Goal: Task Accomplishment & Management: Complete application form

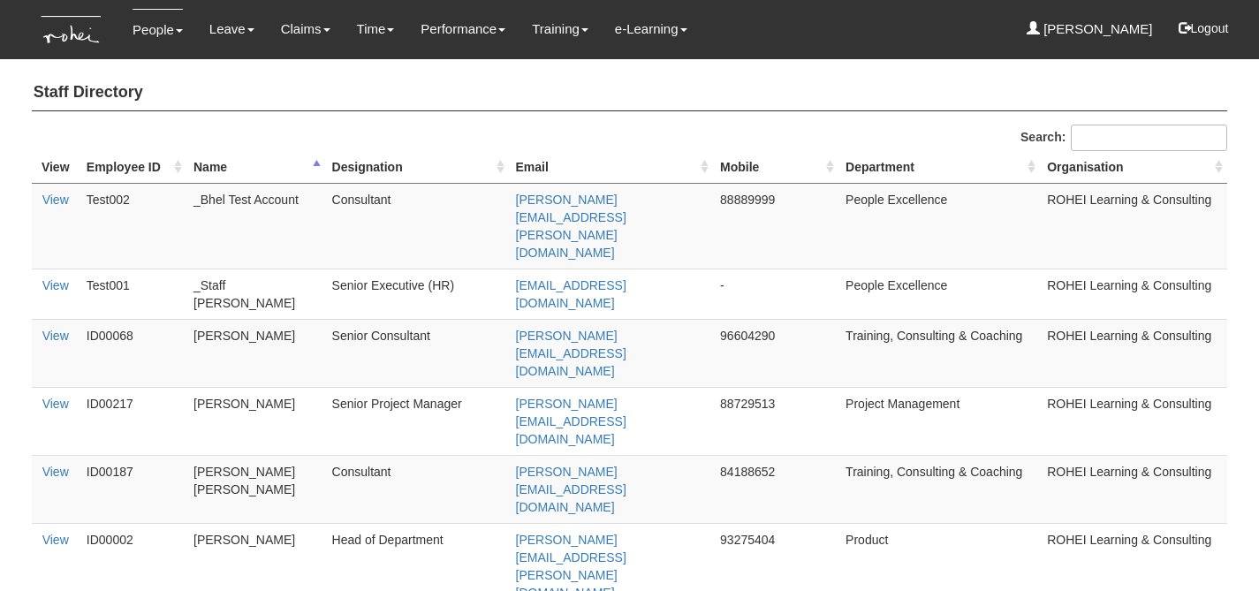
select select "50"
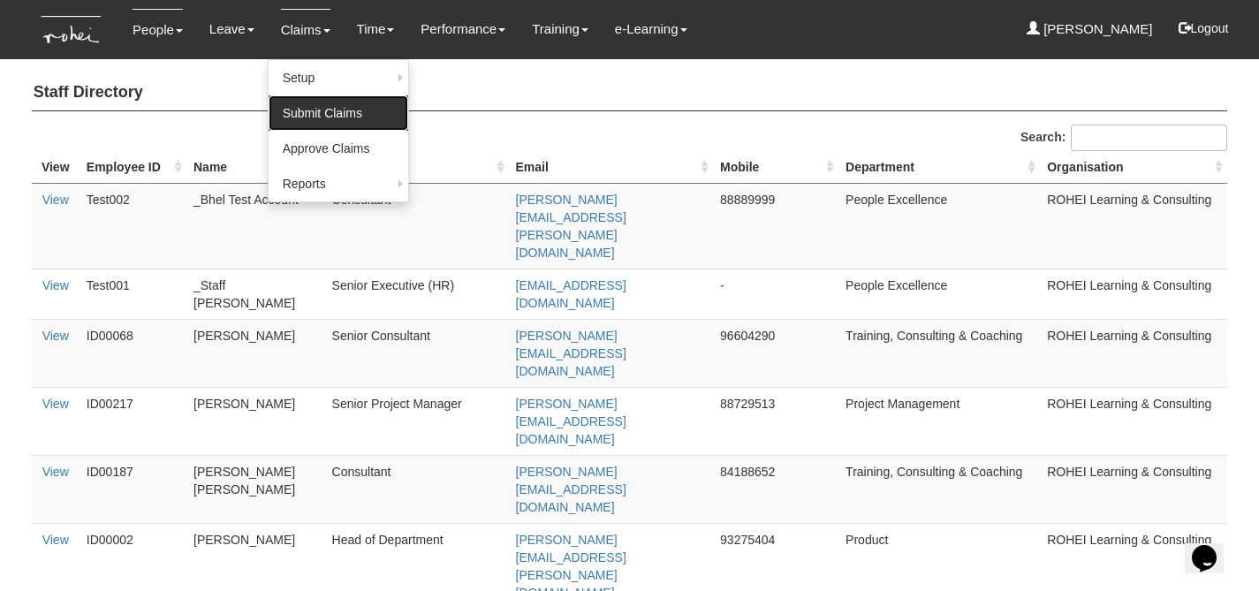
click at [359, 116] on link "Submit Claims" at bounding box center [339, 112] width 140 height 35
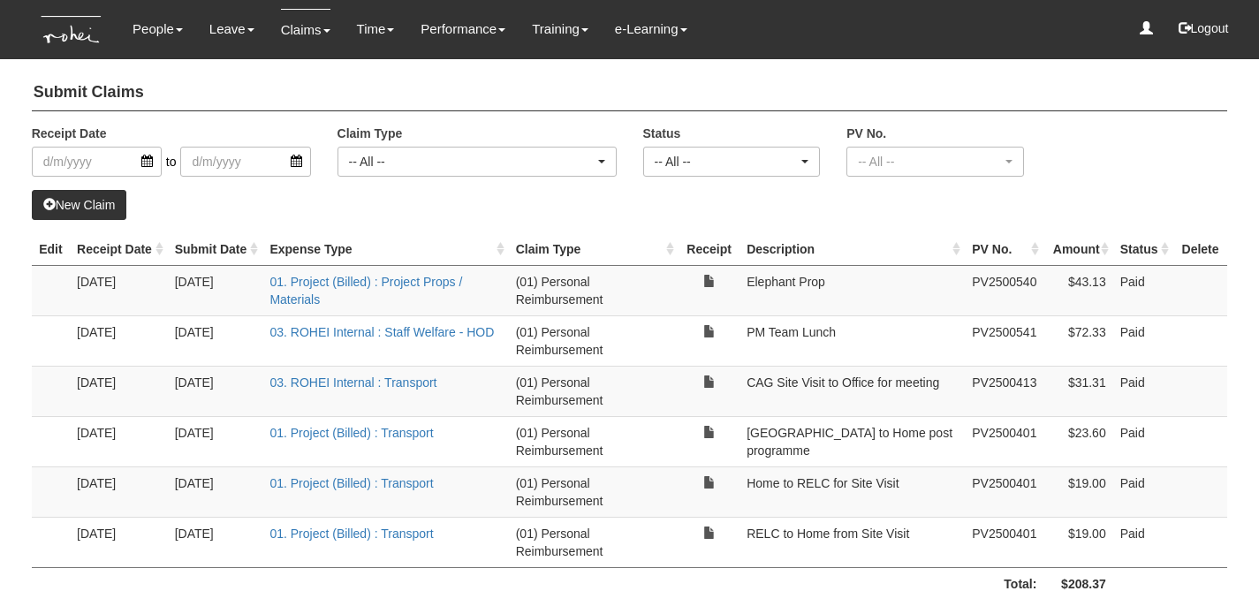
select select "50"
click at [106, 210] on link "New Claim" at bounding box center [79, 205] width 95 height 30
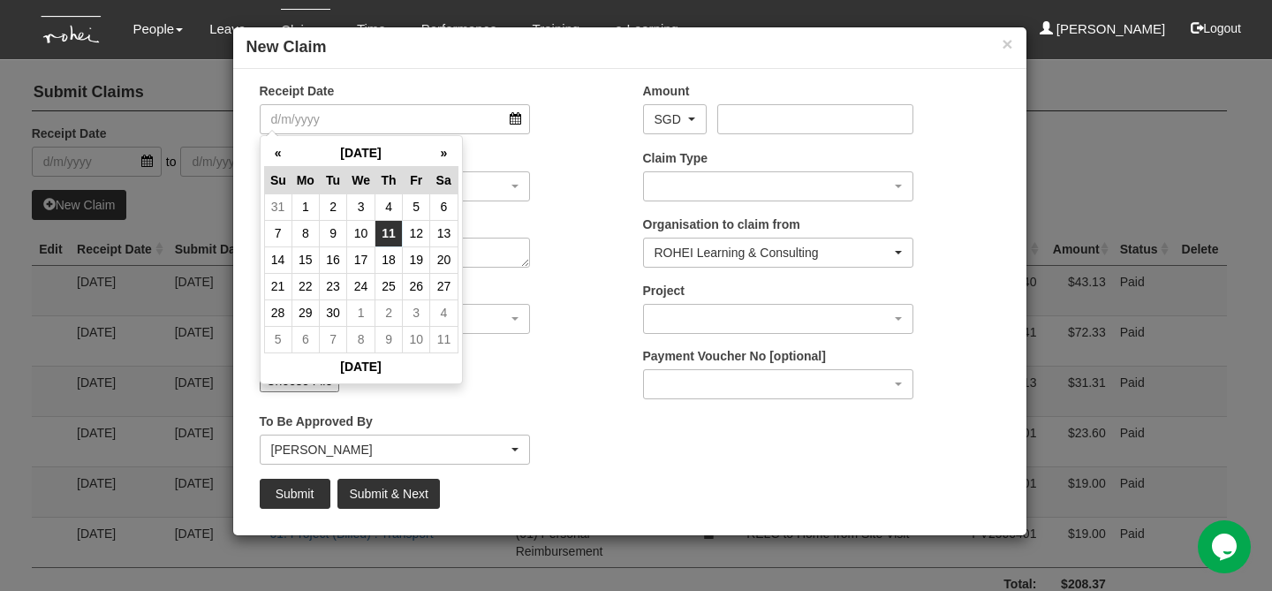
click at [391, 232] on td "11" at bounding box center [389, 233] width 27 height 27
type input "11/9/2025"
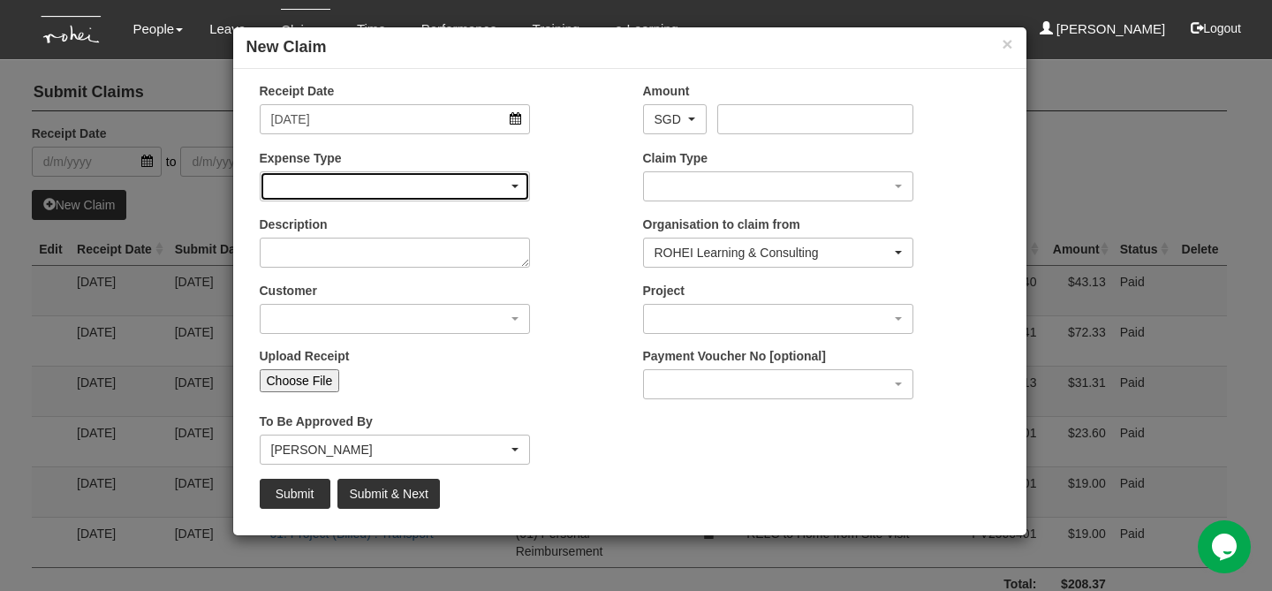
click at [441, 194] on div "button" at bounding box center [395, 186] width 269 height 28
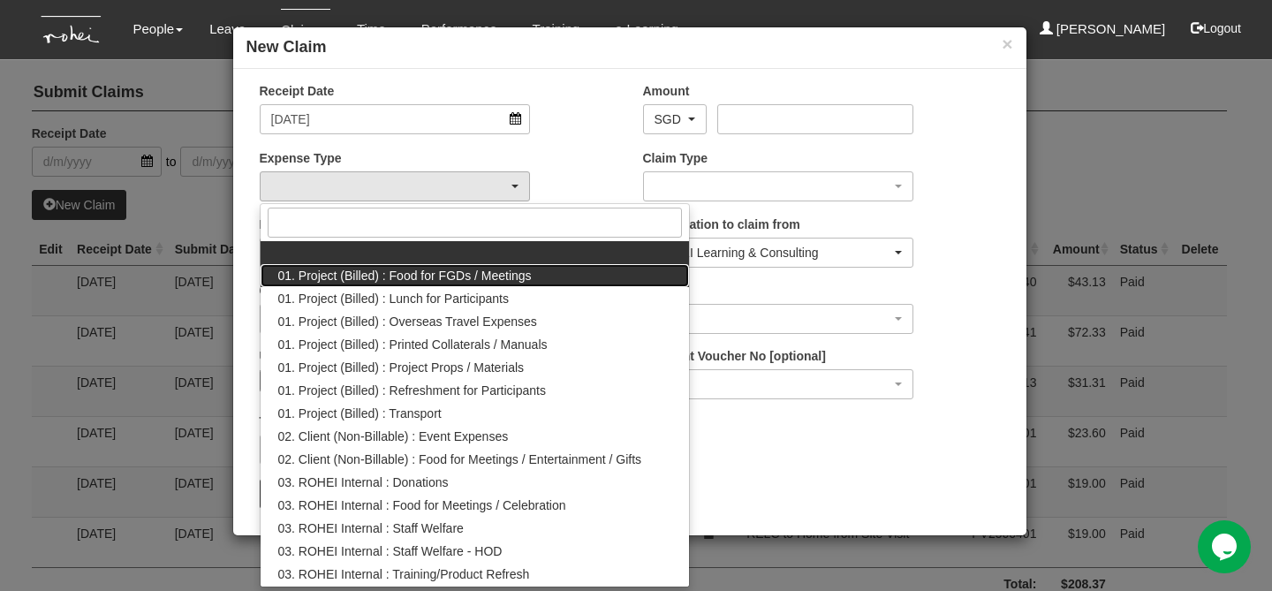
click at [566, 278] on link "01. Project (Billed) : Food for FGDs / Meetings" at bounding box center [475, 275] width 429 height 23
select select "106"
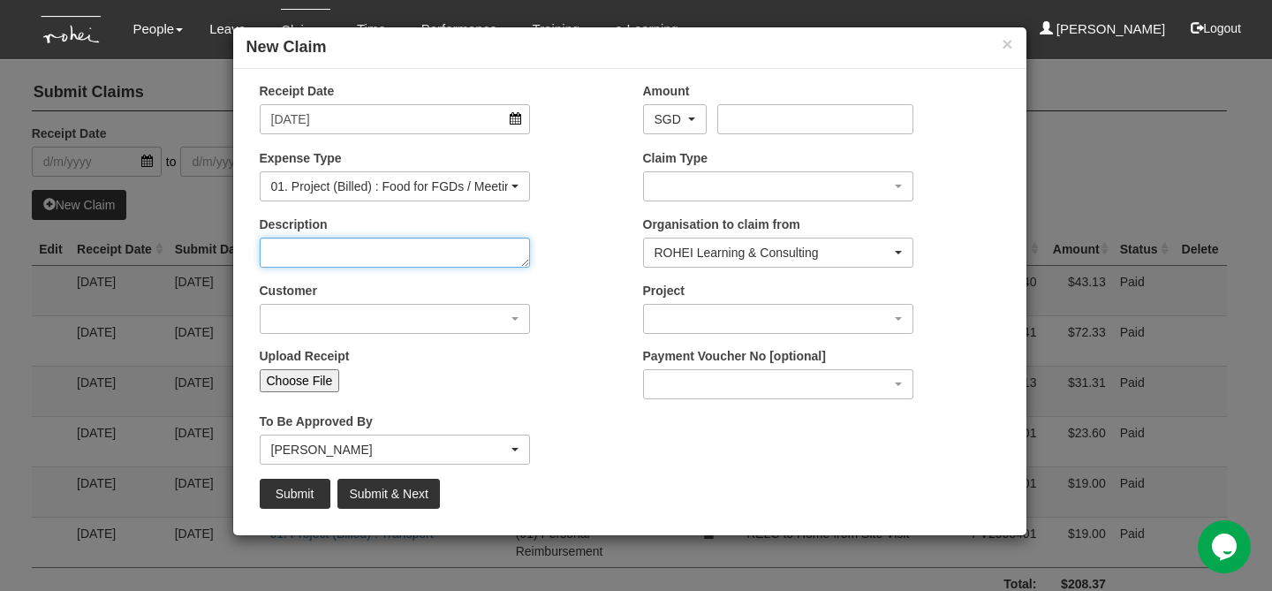
click at [489, 260] on textarea "Description" at bounding box center [395, 253] width 271 height 30
type textarea "GovTech Project Team Lunch"
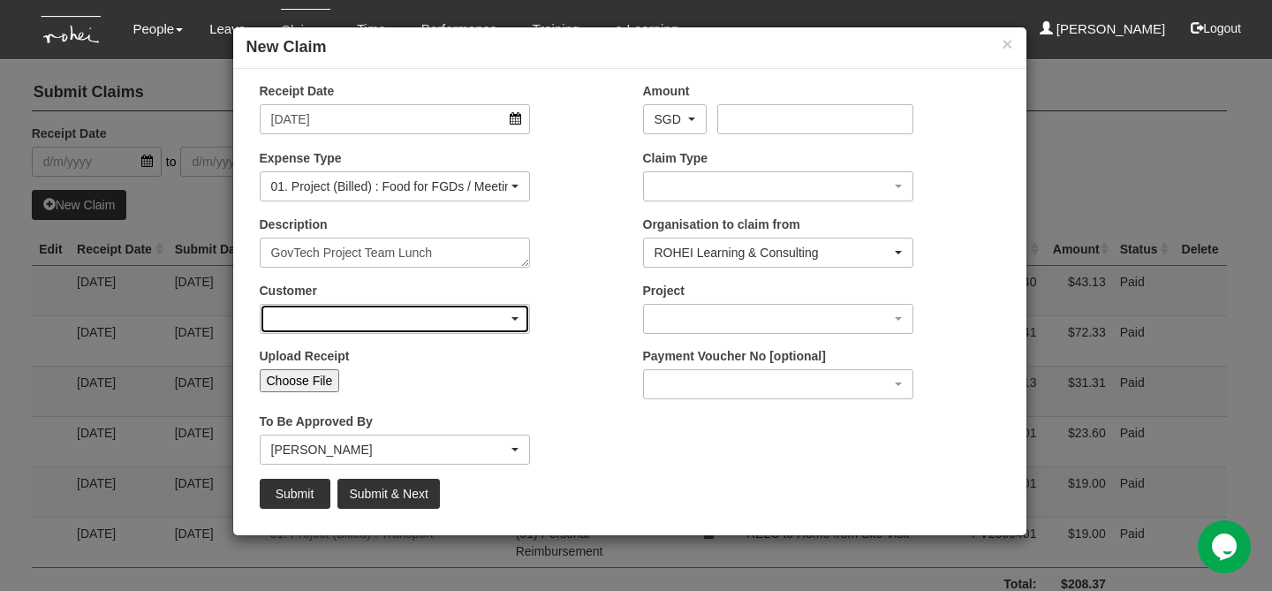
click at [488, 315] on div "button" at bounding box center [395, 319] width 269 height 28
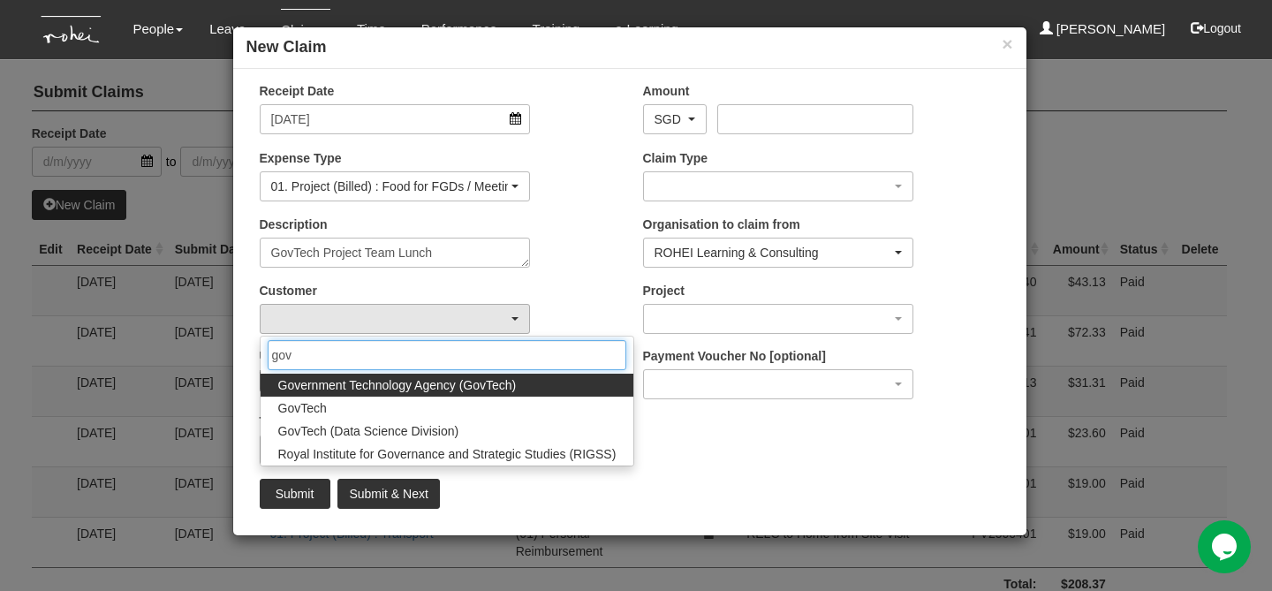
type input "gov"
click at [517, 390] on link "Government Technology Agency (GovTech)" at bounding box center [448, 385] width 374 height 23
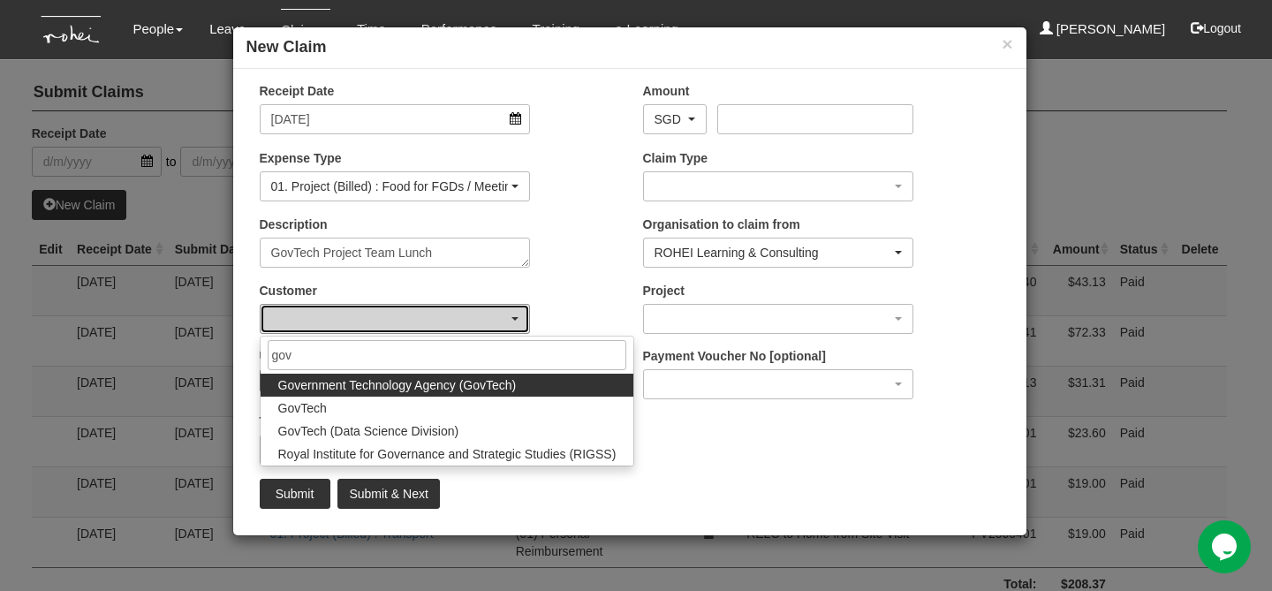
select select "900"
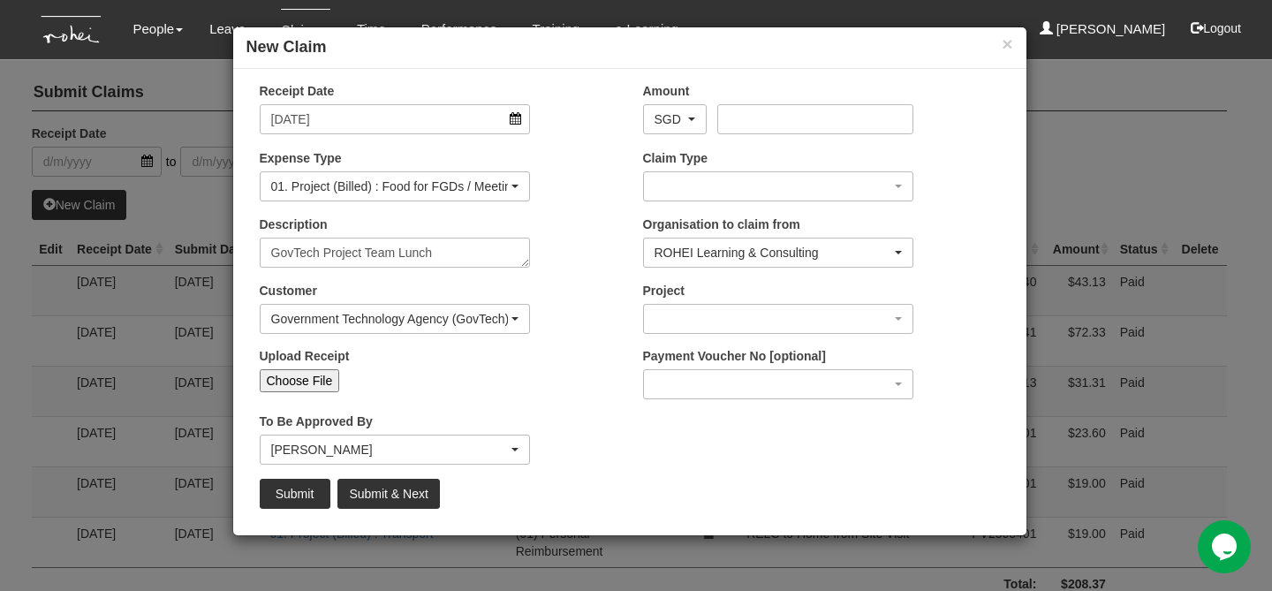
click at [321, 384] on input "Choose File" at bounding box center [300, 380] width 80 height 23
type input "C:\fakepath\GovTech Lunch 11 Sept.pdf"
type input "Choose Another File"
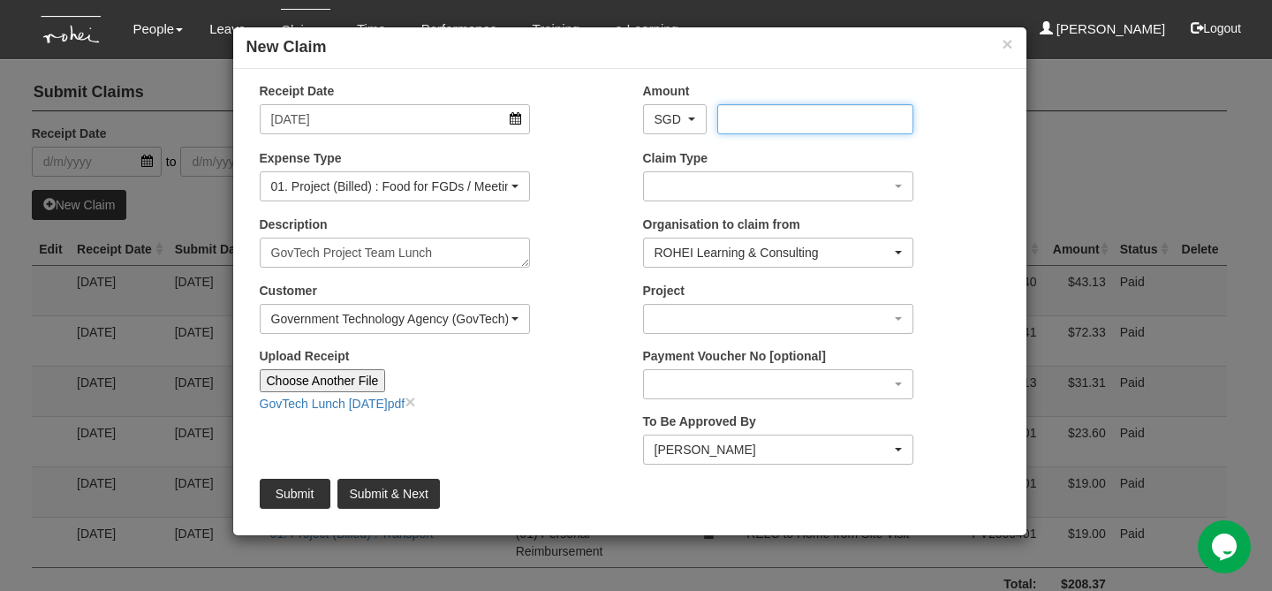
click at [789, 118] on input "Amount" at bounding box center [815, 119] width 196 height 30
type input "225.80"
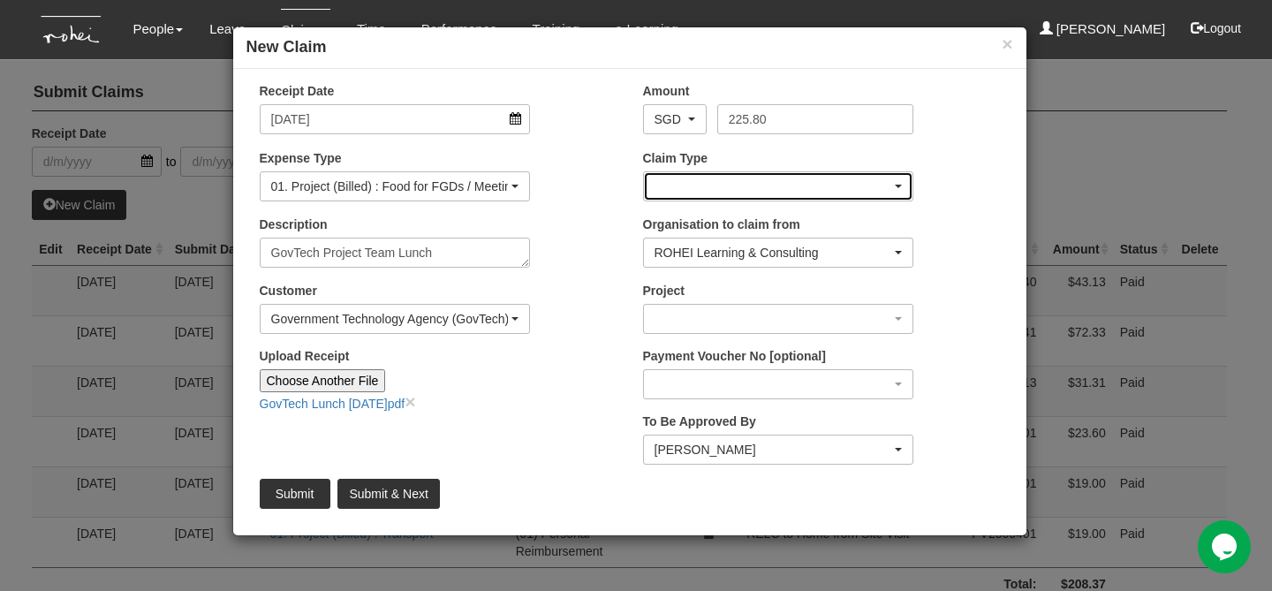
click at [880, 193] on div "button" at bounding box center [778, 186] width 269 height 28
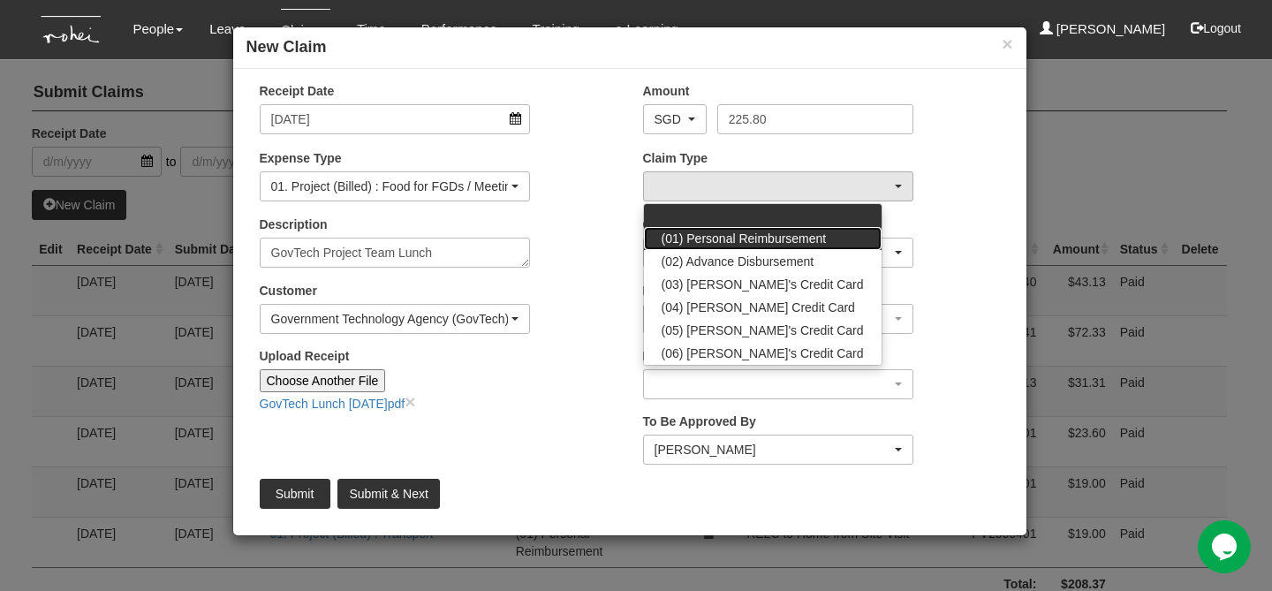
click at [802, 231] on span "(01) Personal Reimbursement" at bounding box center [744, 239] width 165 height 18
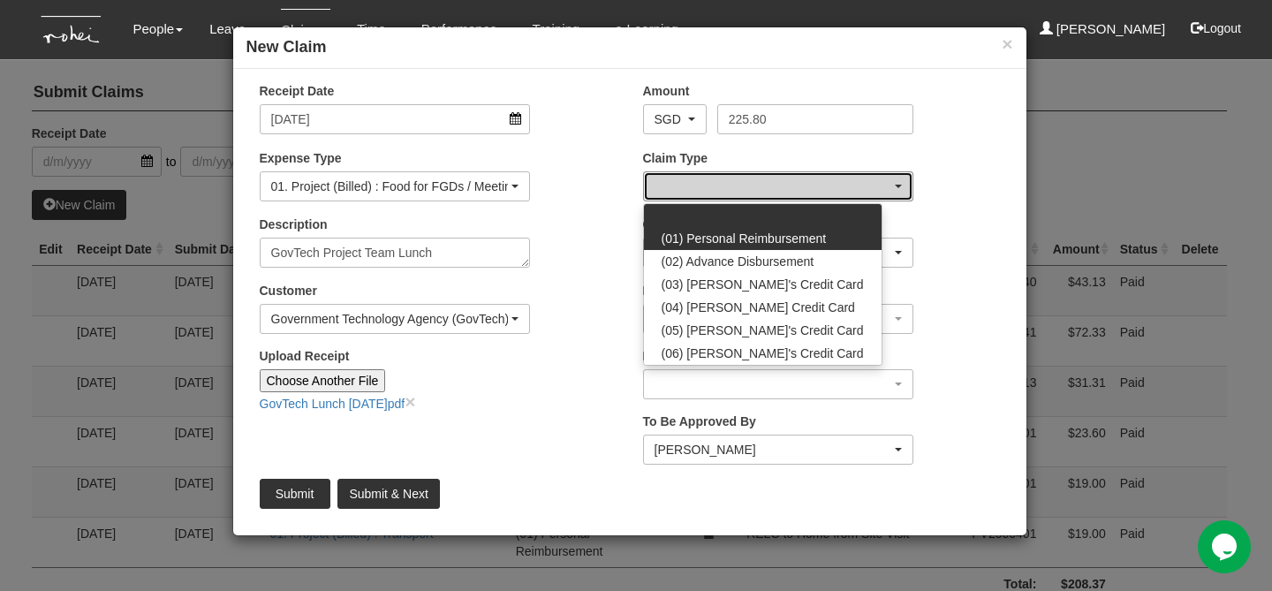
select select "14"
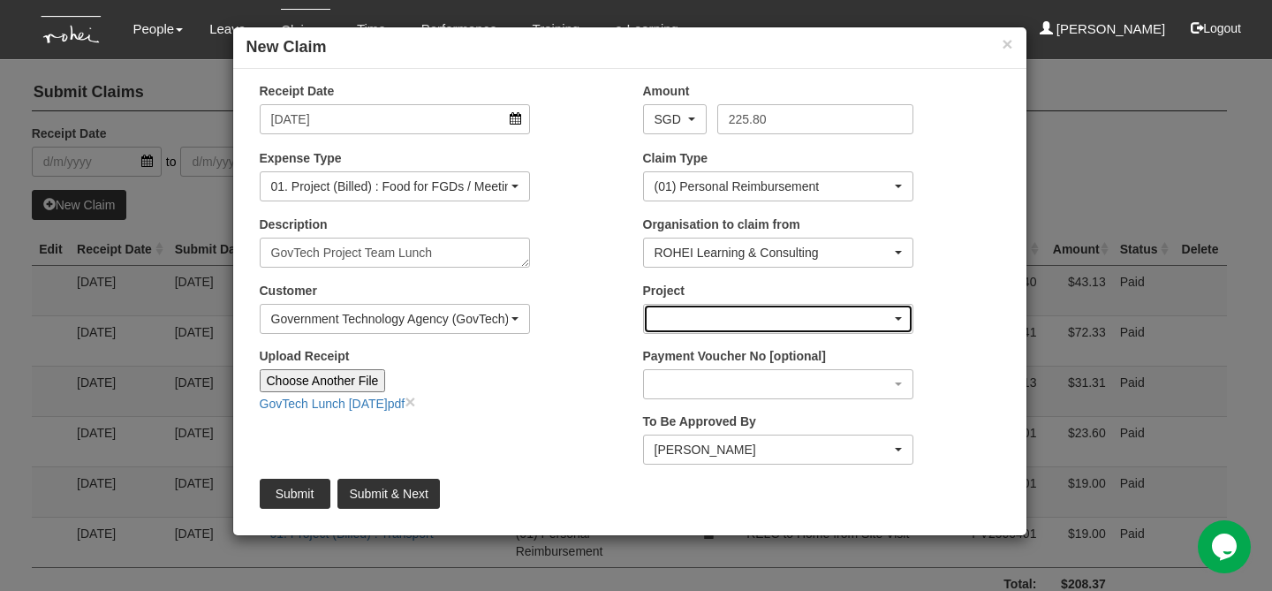
click at [795, 327] on div "button" at bounding box center [778, 319] width 269 height 28
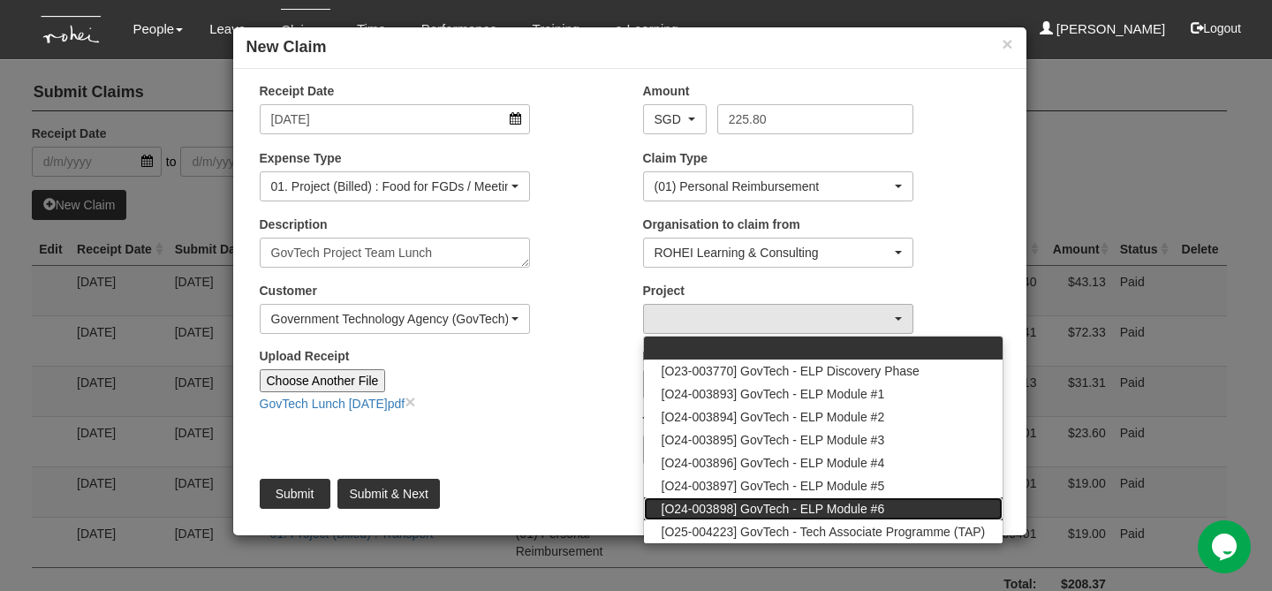
click at [925, 509] on link "[O24-003898] GovTech - ELP Module #6" at bounding box center [824, 508] width 360 height 23
select select "2502"
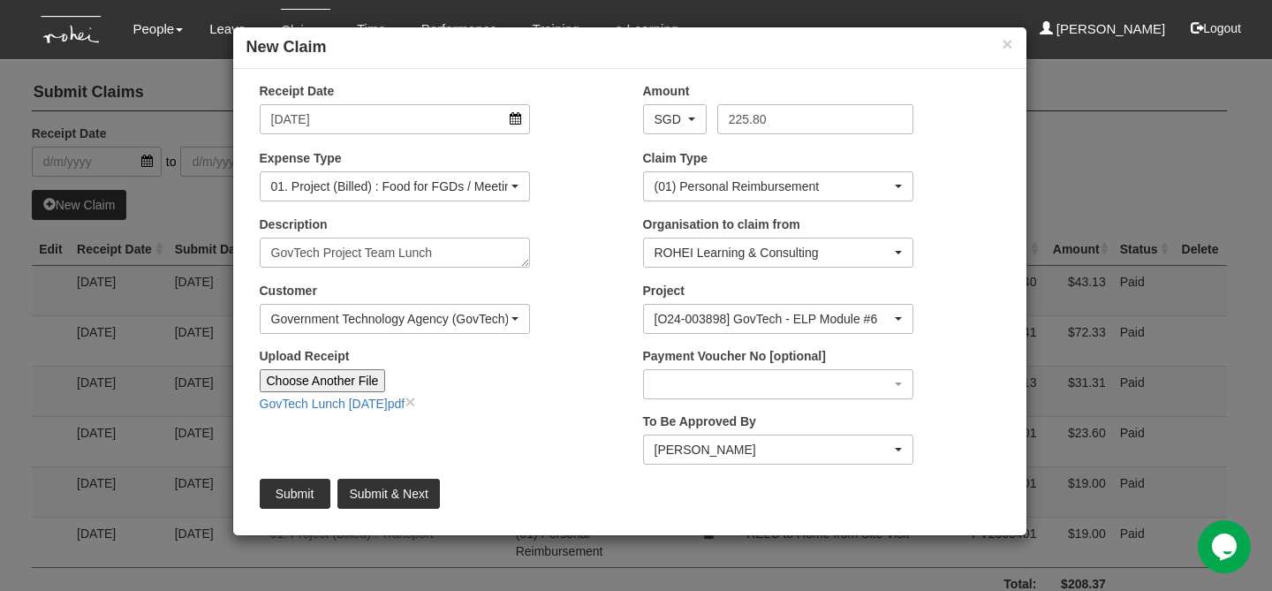
click at [938, 427] on div "To Be Approved By _Staff Gracie Abel Tan Aline Eustaquio Low Amanda Ho Claribel…" at bounding box center [821, 445] width 383 height 65
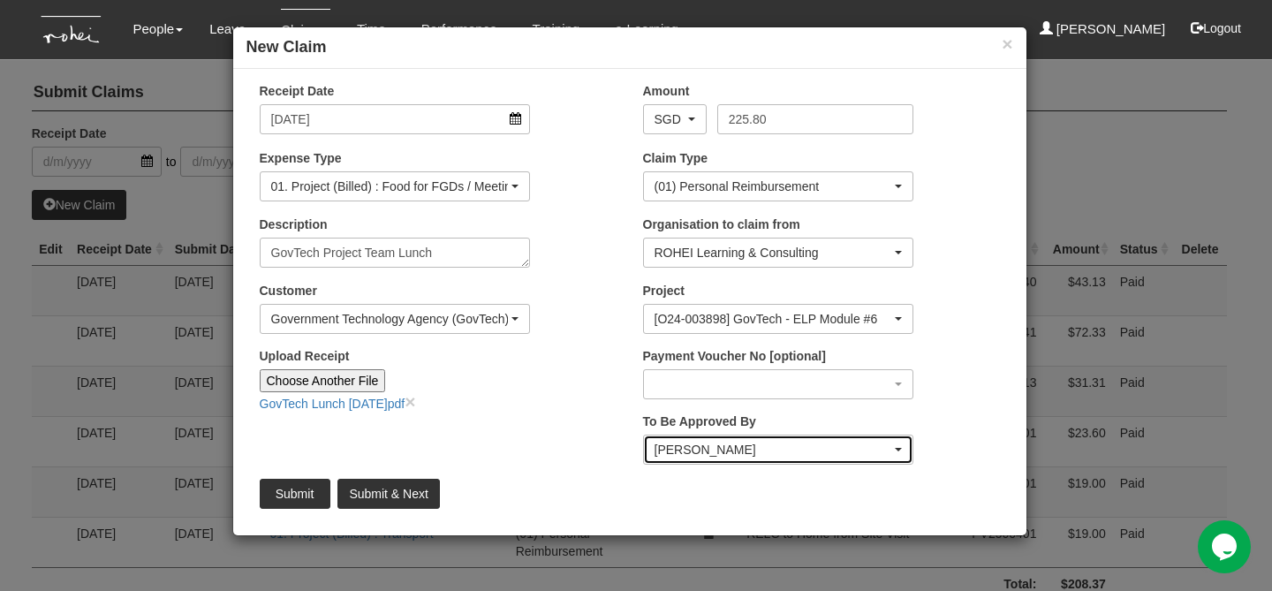
click at [779, 456] on div "[PERSON_NAME]" at bounding box center [774, 450] width 238 height 18
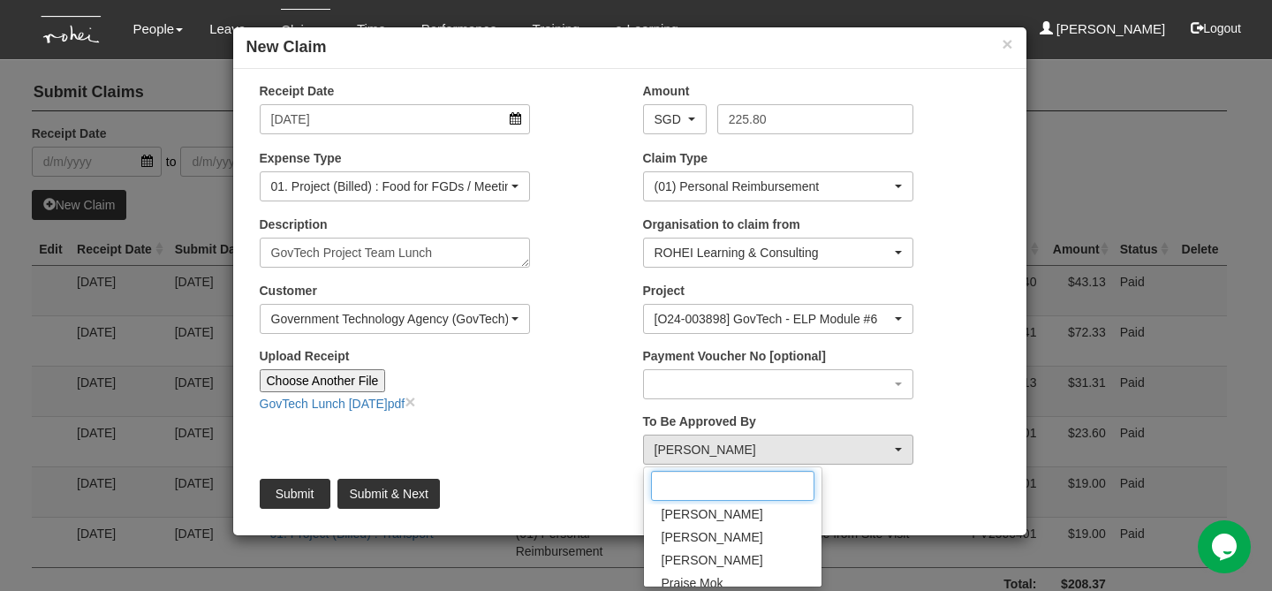
scroll to position [278, 0]
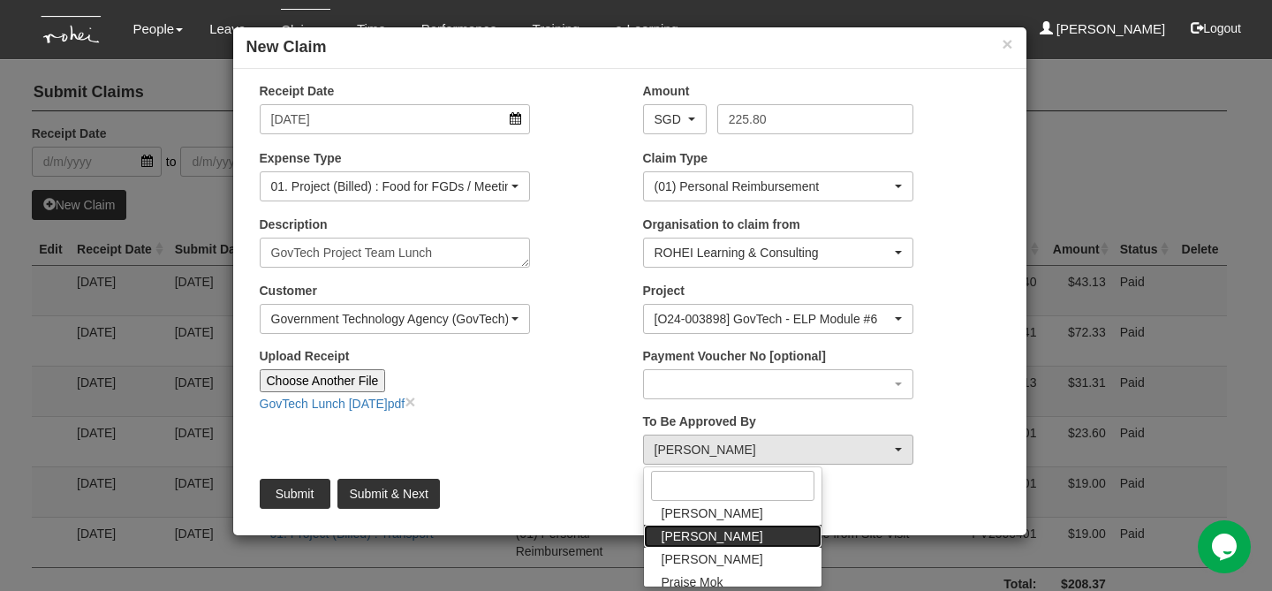
click at [728, 540] on link "[PERSON_NAME]" at bounding box center [733, 536] width 178 height 23
select select "34494e3c-fa1c-4f5c-8164-1b5a8a5feac6"
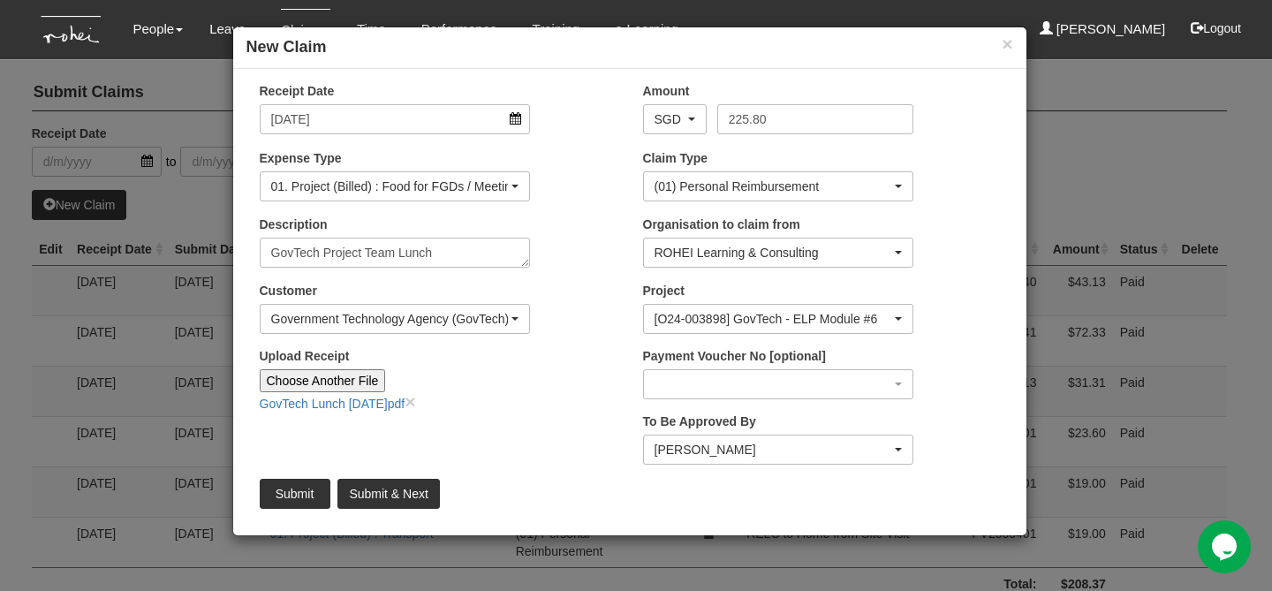
click at [922, 485] on div "Submit Submit & Next" at bounding box center [630, 494] width 767 height 30
click at [418, 493] on input "Submit & Next" at bounding box center [389, 494] width 102 height 30
type input "Choose File"
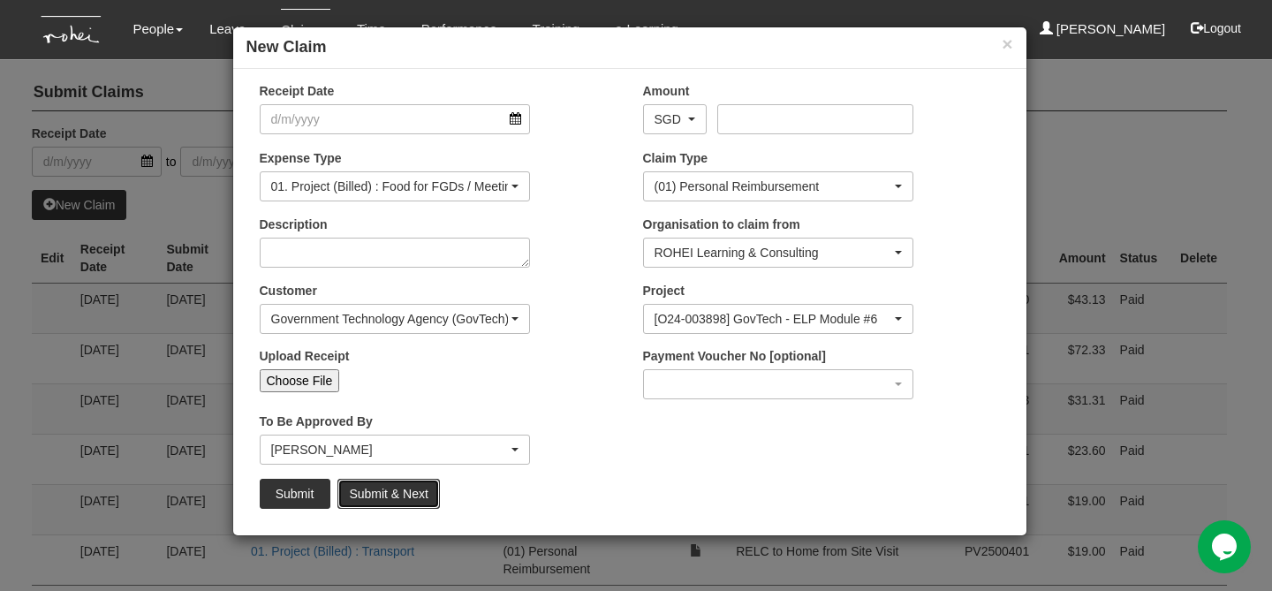
select select "50"
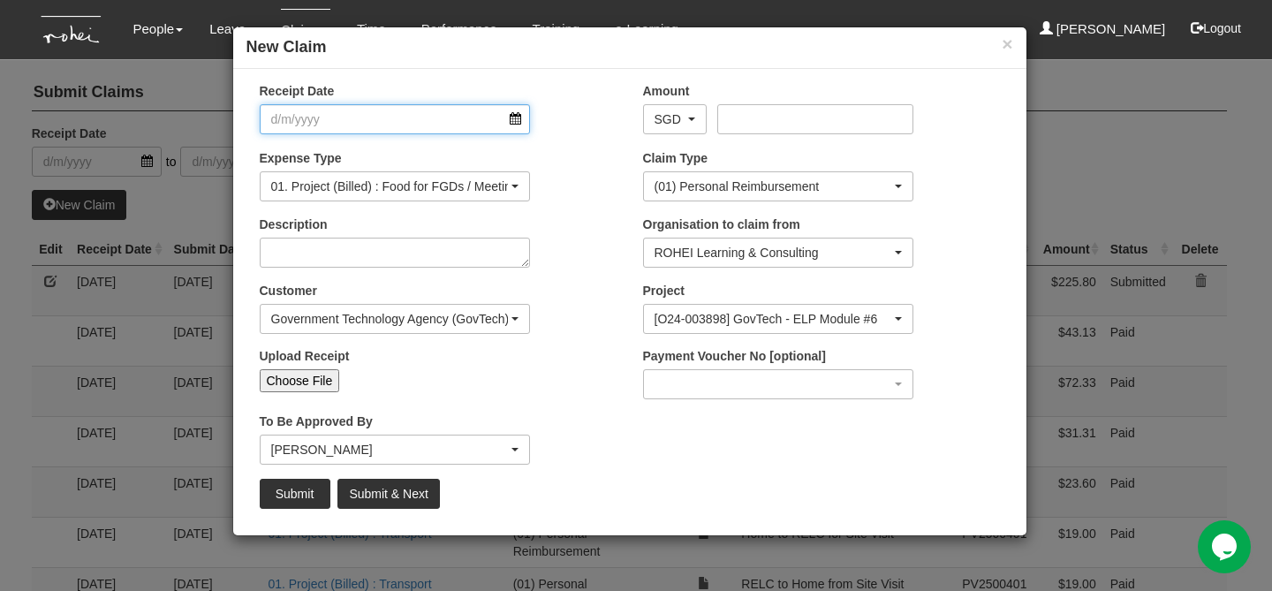
click at [512, 123] on input "Receipt Date" at bounding box center [395, 119] width 271 height 30
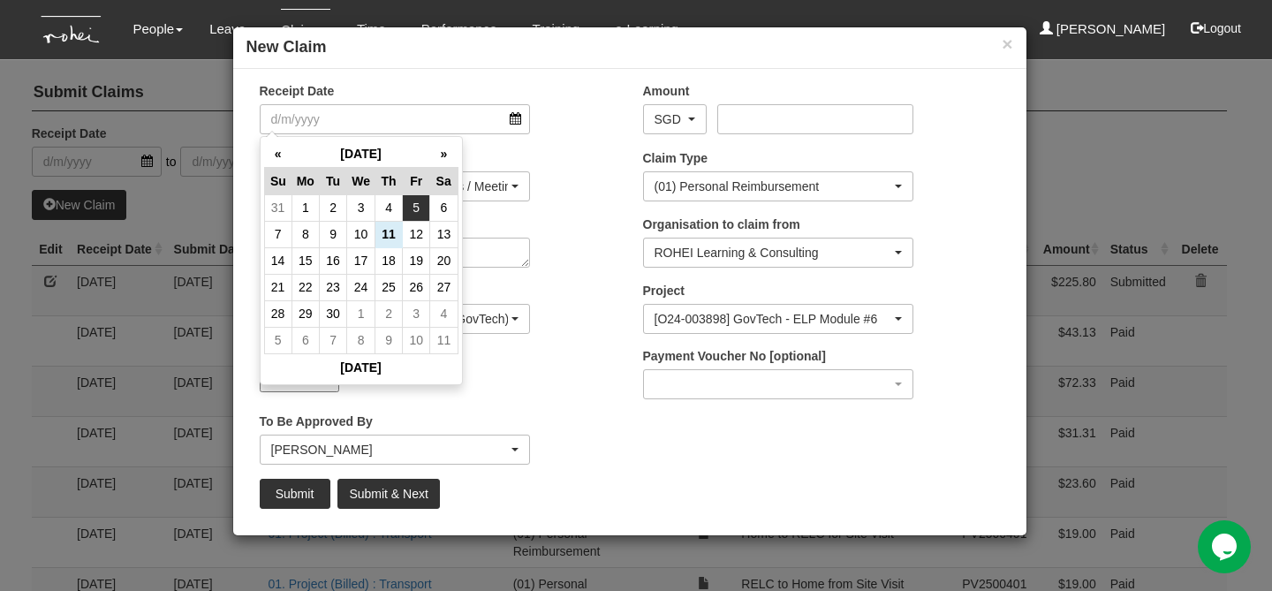
click at [421, 216] on td "5" at bounding box center [416, 207] width 27 height 27
type input "5/9/2025"
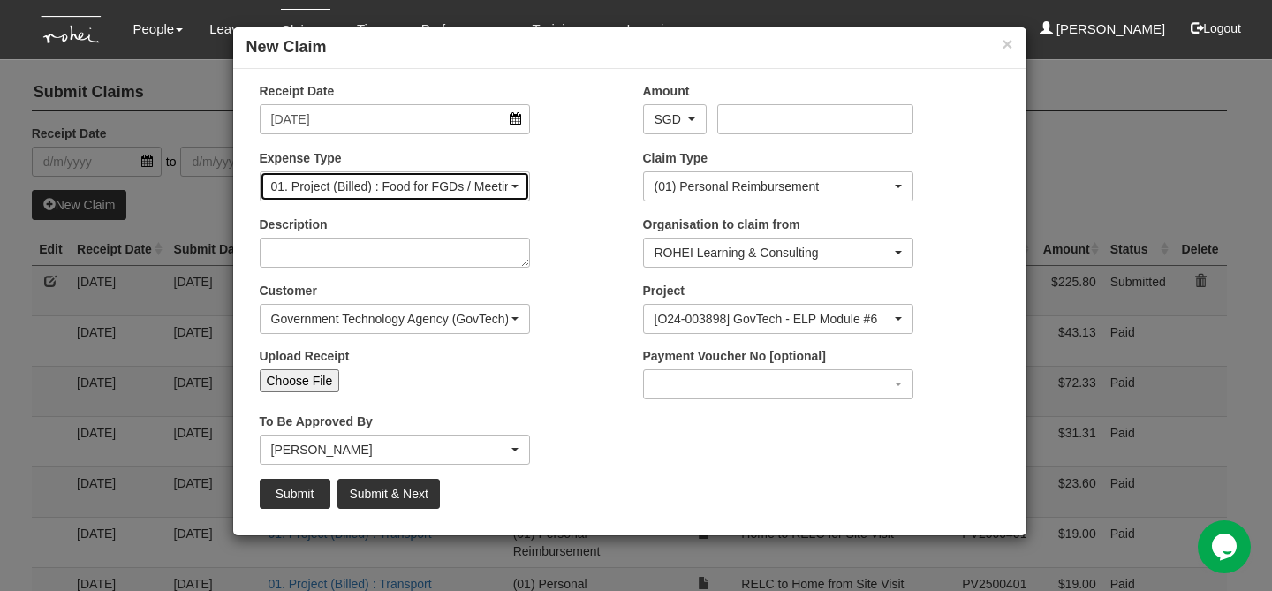
click at [468, 188] on div "01. Project (Billed) : Food for FGDs / Meetings" at bounding box center [390, 187] width 238 height 18
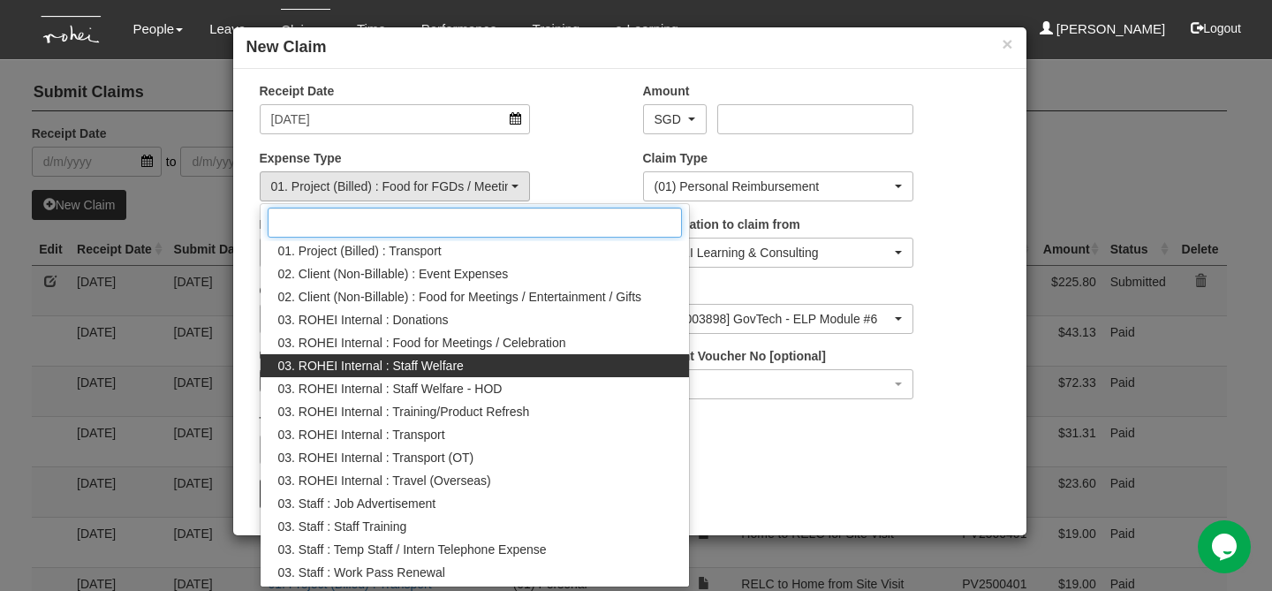
scroll to position [199, 0]
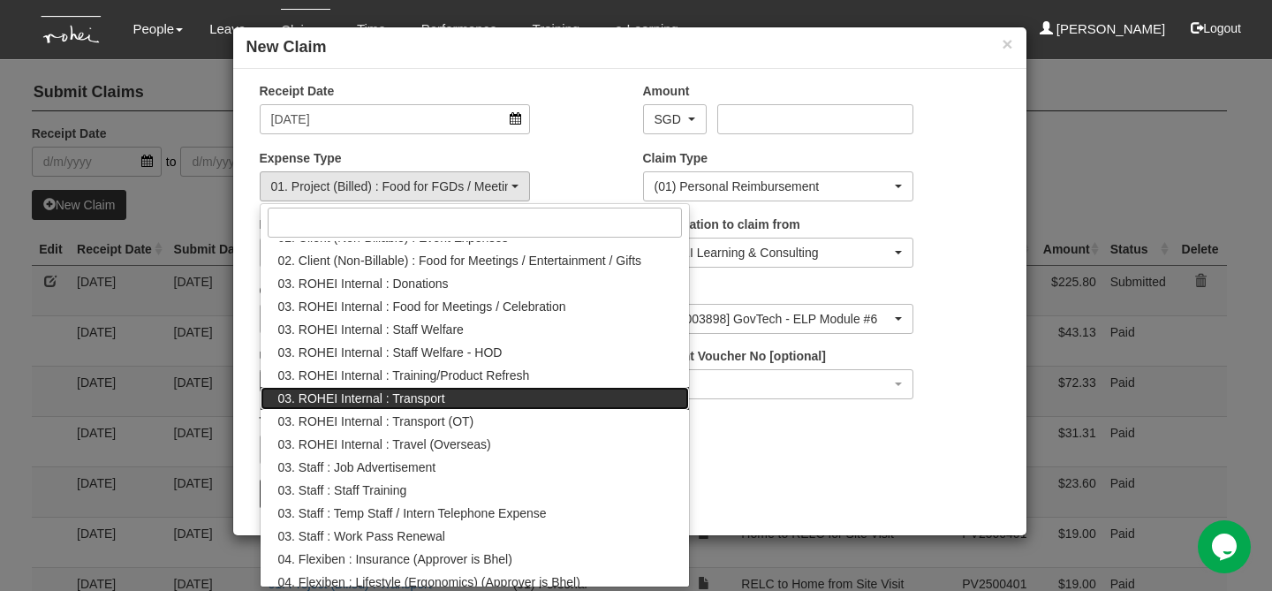
click at [555, 401] on link "03. ROHEI Internal : Transport" at bounding box center [475, 398] width 429 height 23
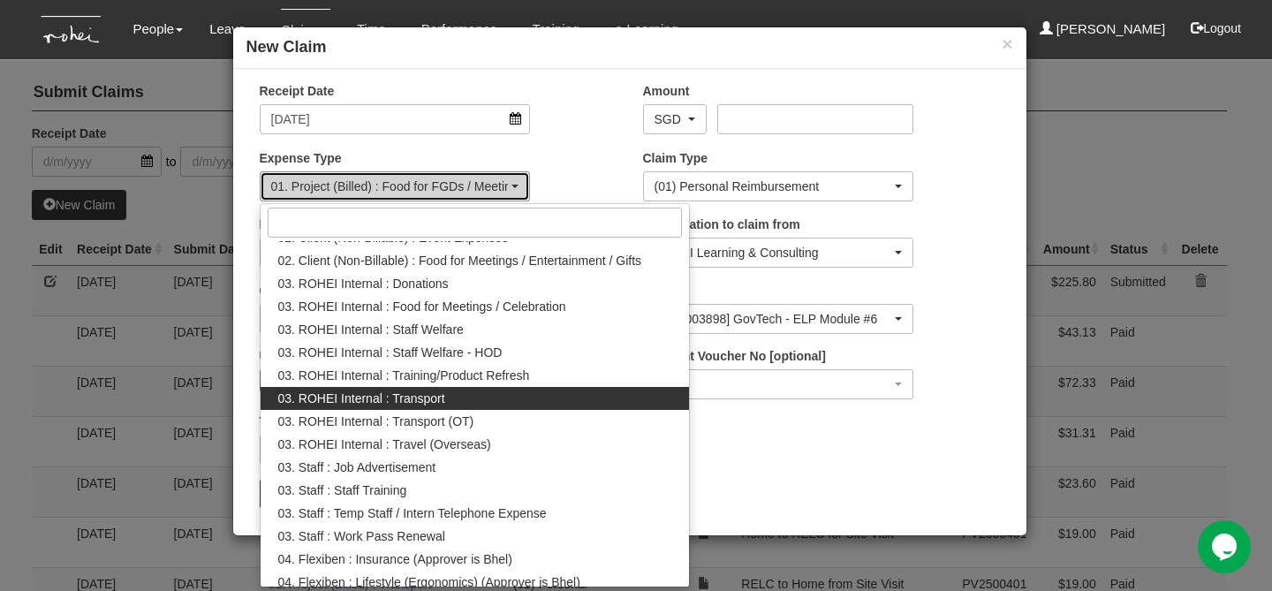
select select "140"
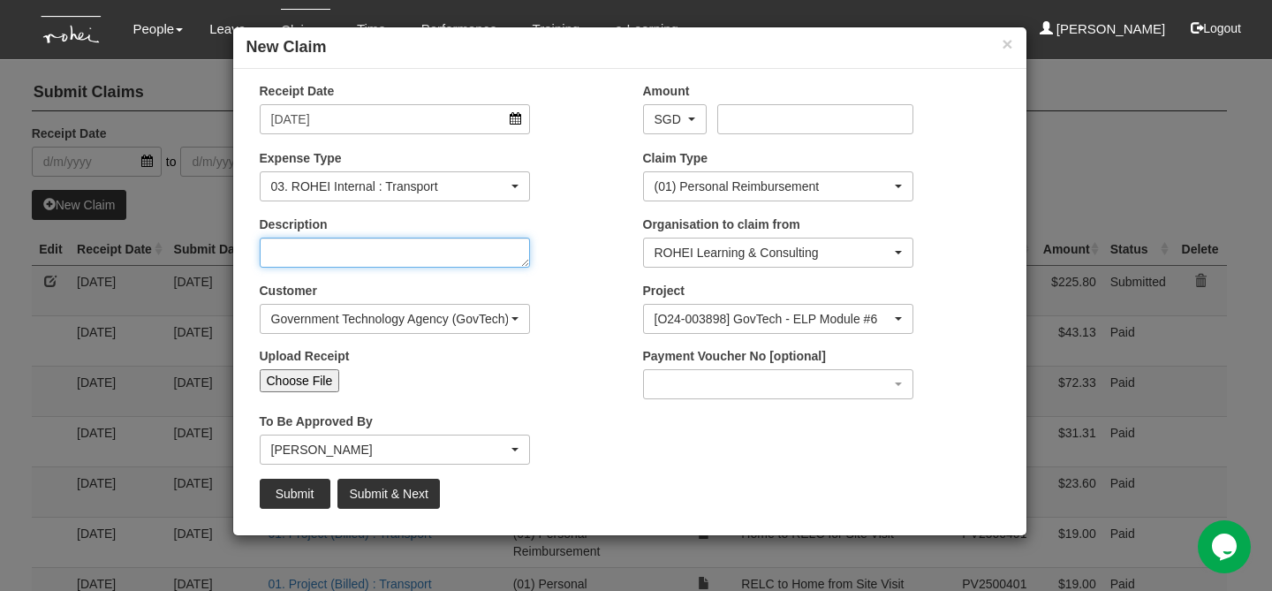
click at [398, 258] on textarea "Description" at bounding box center [395, 253] width 271 height 30
type textarea "Transport from Office to OCE Brunch"
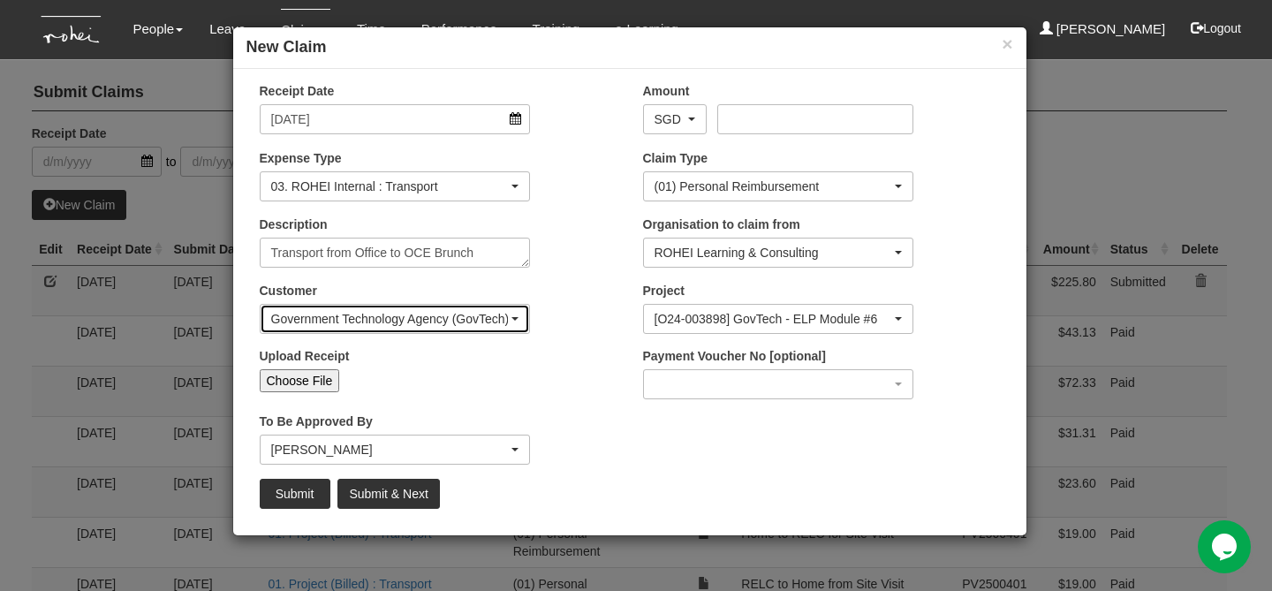
click at [429, 315] on div "Government Technology Agency (GovTech)" at bounding box center [390, 319] width 238 height 18
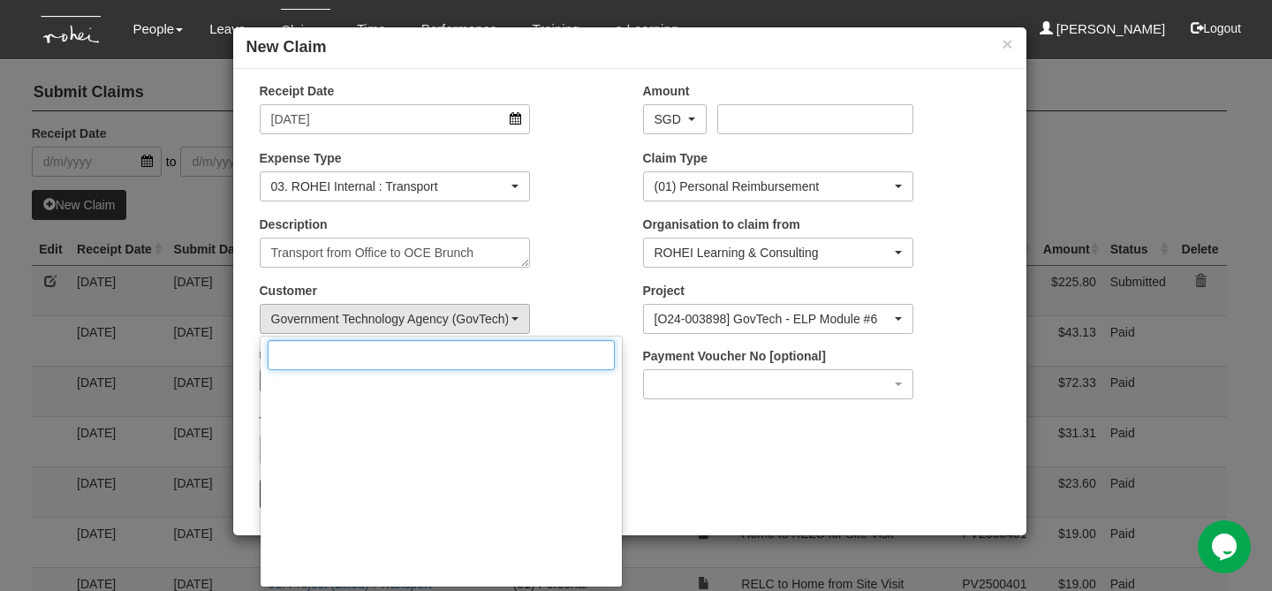
scroll to position [0, 0]
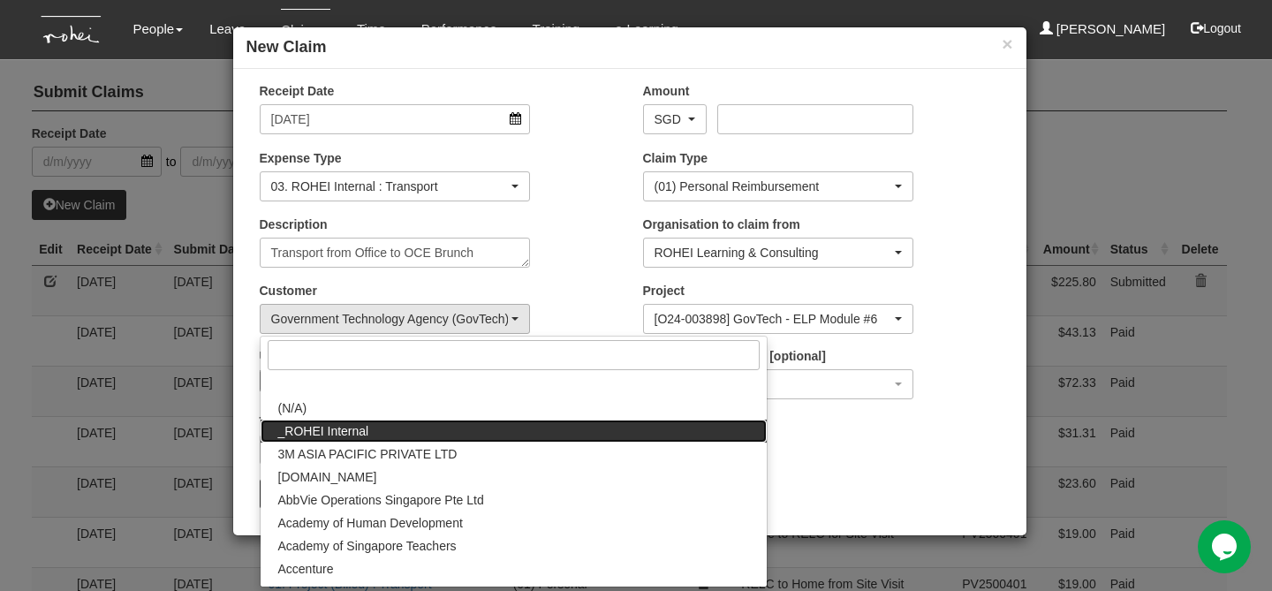
click at [472, 434] on link "_ROHEI Internal" at bounding box center [514, 431] width 506 height 23
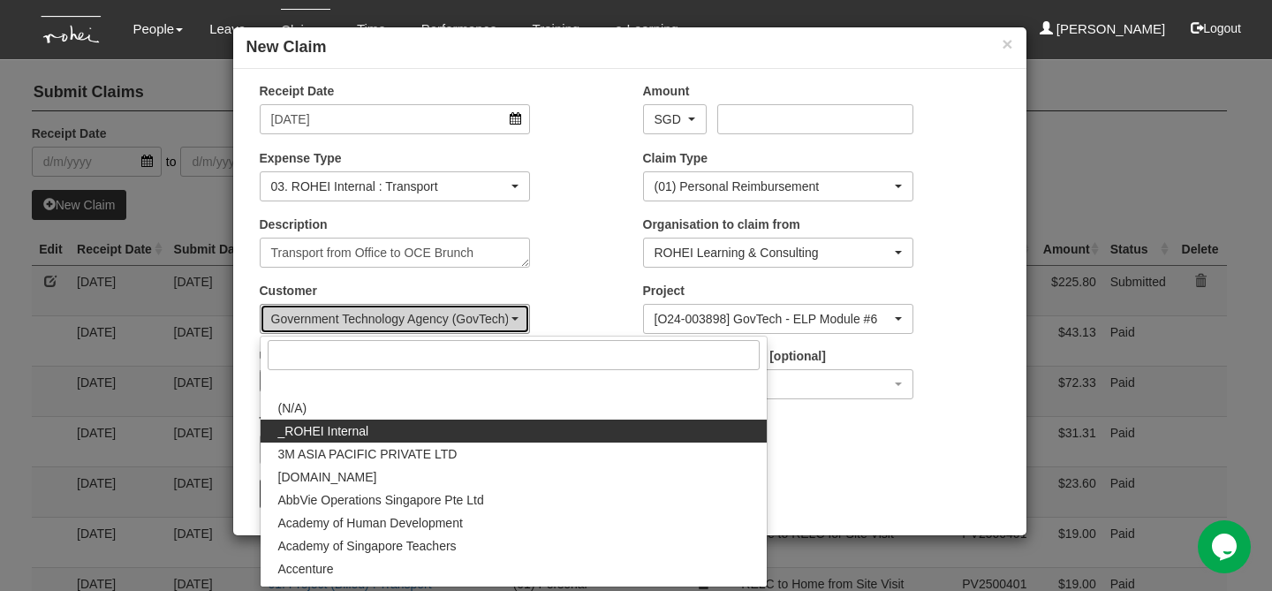
select select "397"
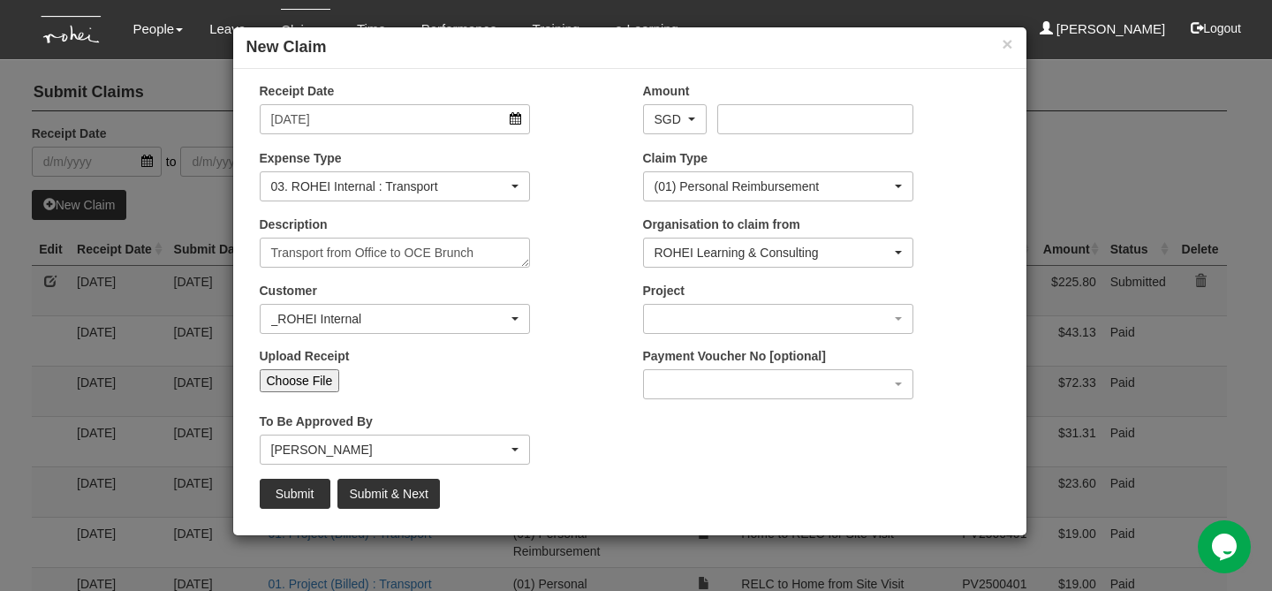
click at [290, 387] on input "Choose File" at bounding box center [300, 380] width 80 height 23
type input "C:\fakepath\Transport to OCE Brunch.pdf"
type input "Choose Another File"
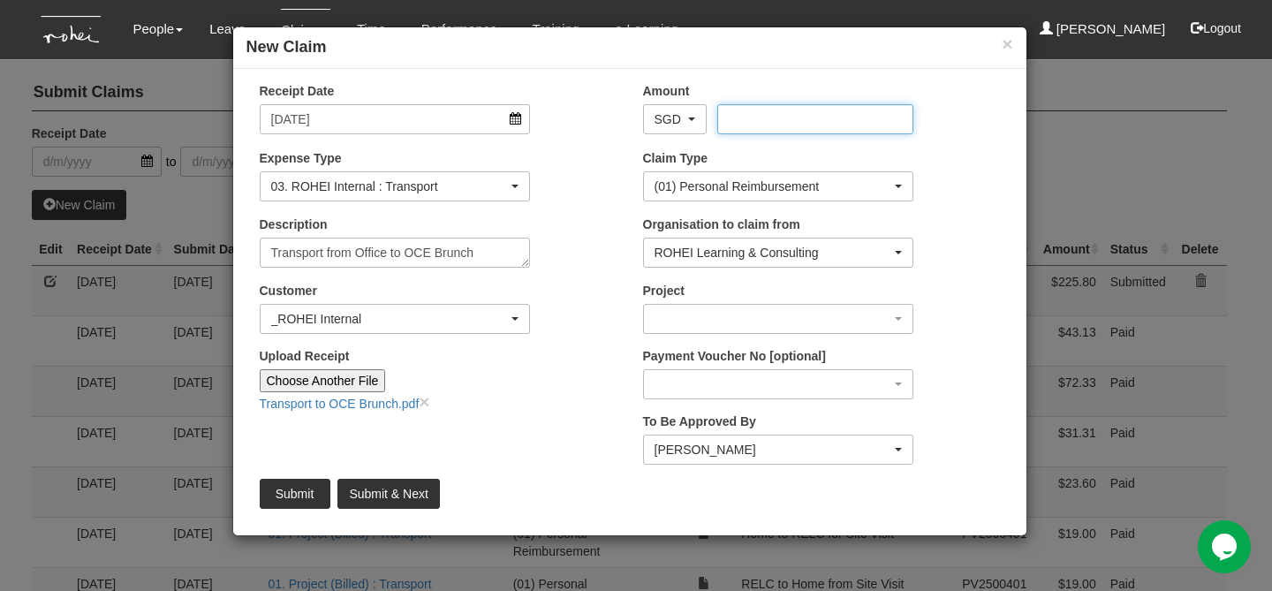
click at [749, 127] on input "Amount" at bounding box center [815, 119] width 196 height 30
type input "25.50"
click at [1008, 262] on div "Organisation to claim from ROHEI Learning & Consulting ROHEI Learning & Consult…" at bounding box center [821, 248] width 383 height 65
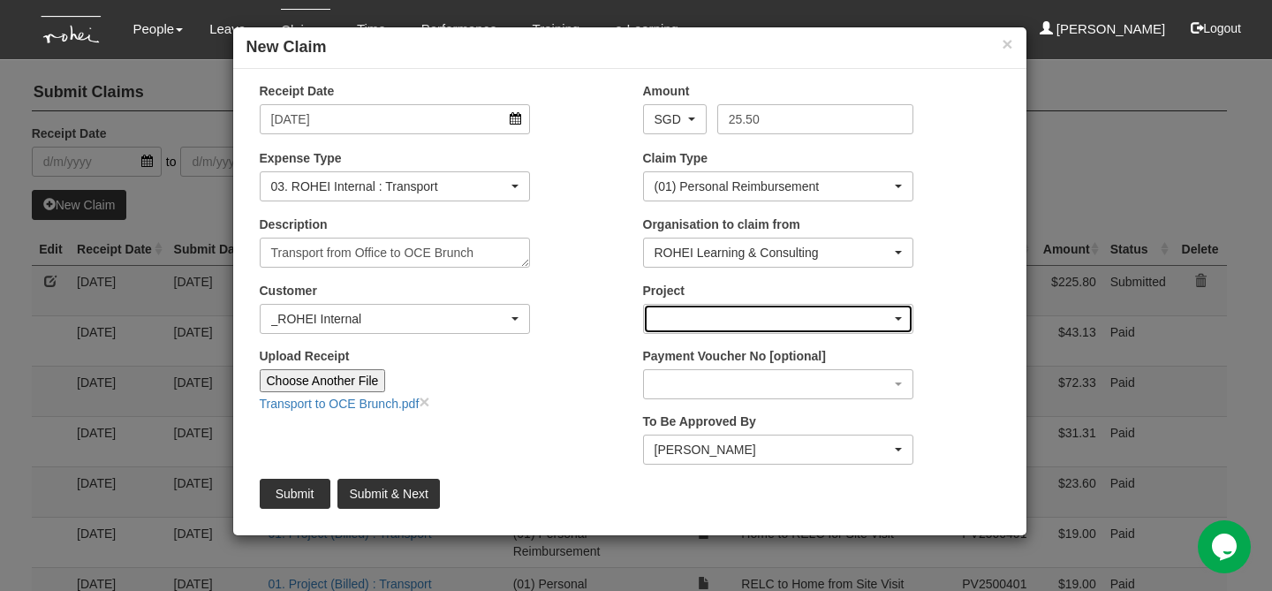
click at [800, 317] on div "button" at bounding box center [778, 319] width 269 height 28
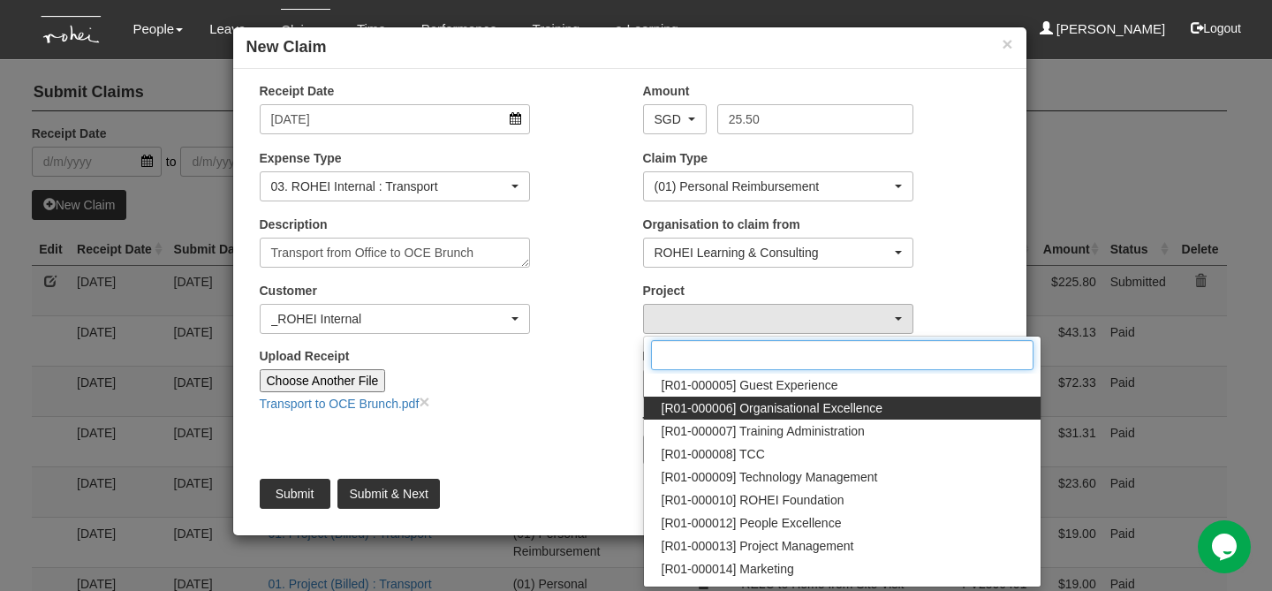
scroll to position [269, 0]
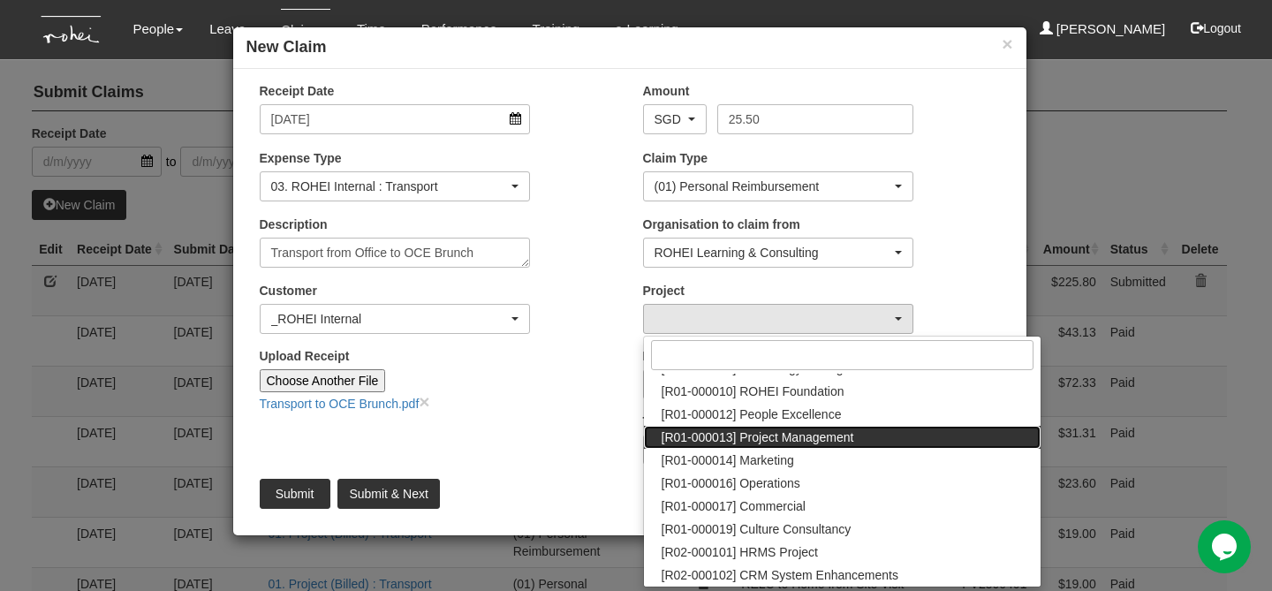
click at [847, 436] on span "[R01-000013] Project Management" at bounding box center [758, 438] width 193 height 18
select select "1495"
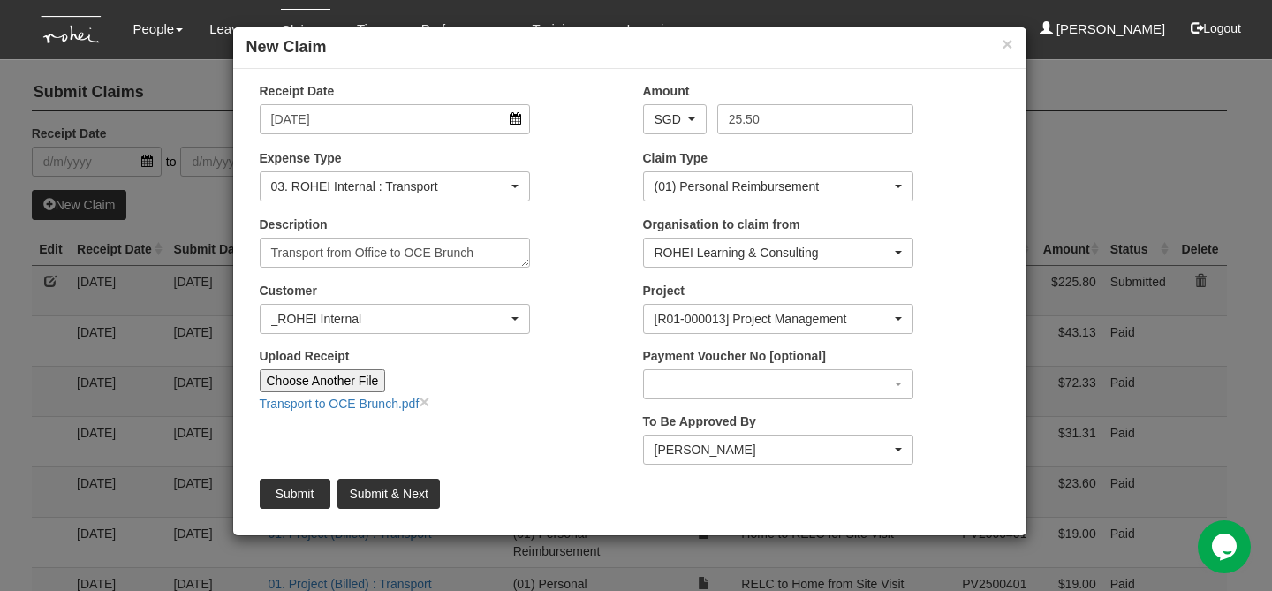
click at [948, 358] on div "Payment Voucher No [optional] PV2500721 (new) PV2500720 PV2500719 PV2500718 PV2…" at bounding box center [821, 379] width 383 height 65
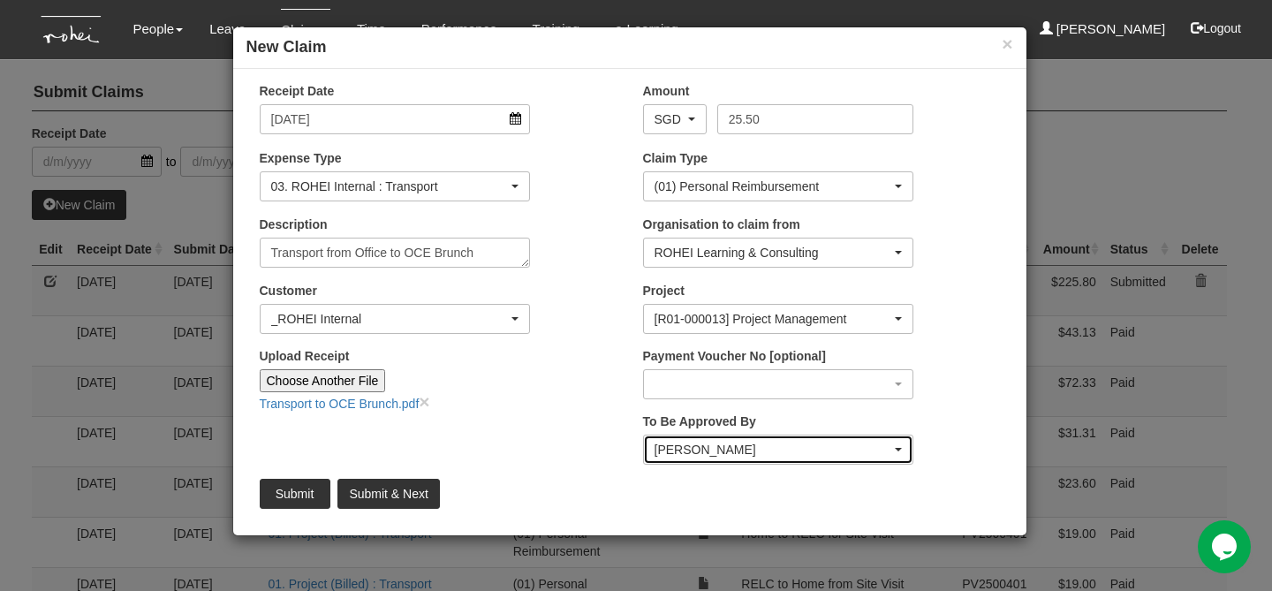
click at [739, 447] on div "[PERSON_NAME]" at bounding box center [774, 450] width 238 height 18
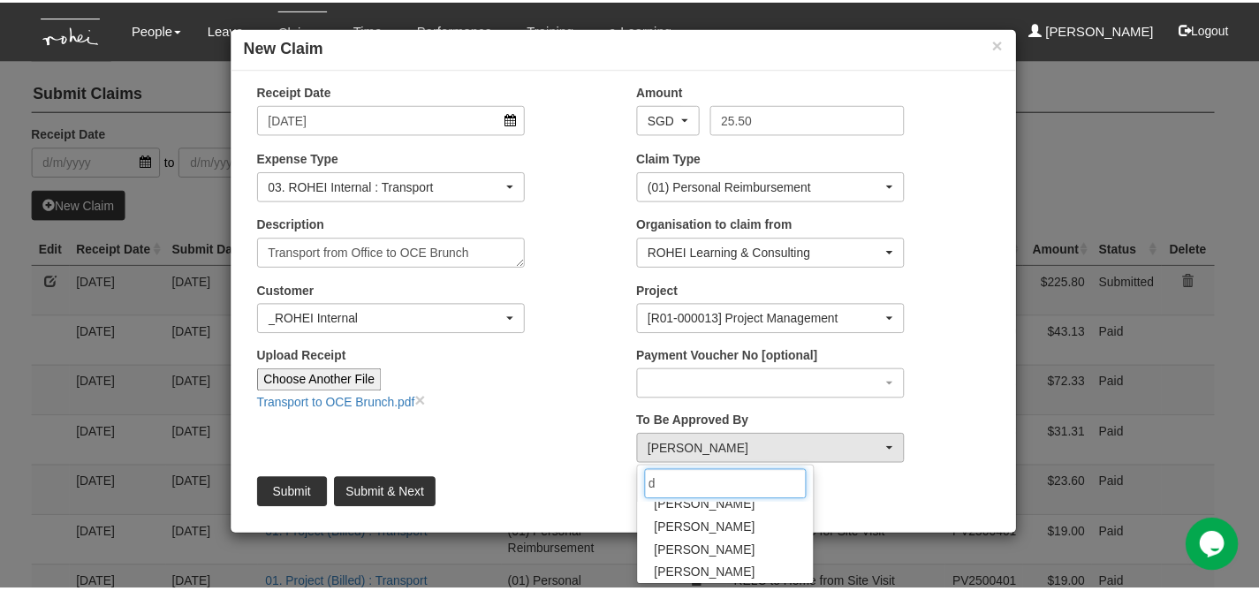
scroll to position [0, 0]
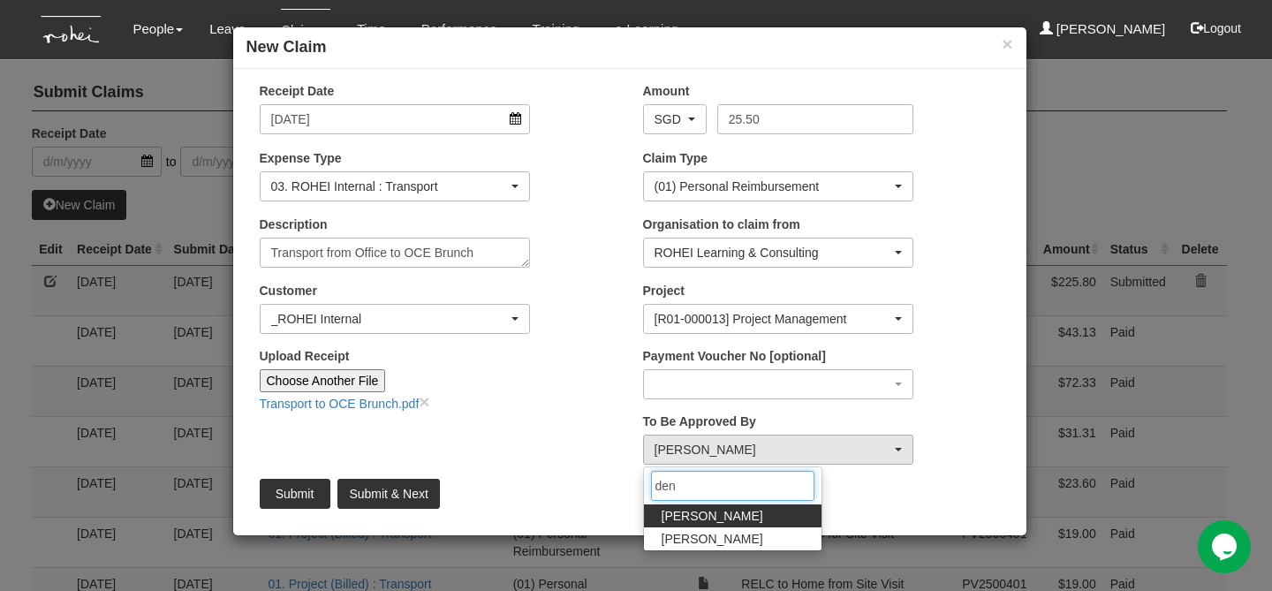
type input "den"
click at [733, 519] on span "[PERSON_NAME]" at bounding box center [713, 516] width 102 height 18
select select "1ae40e68-5a0c-4d70-b50e-45a4e5a72252"
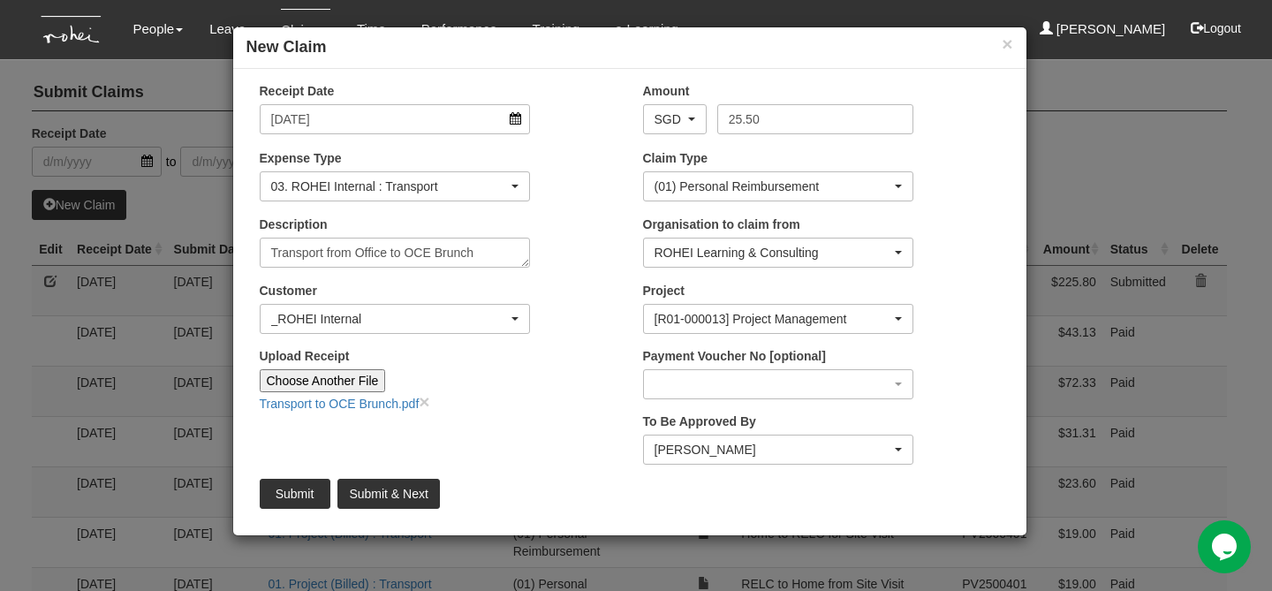
click at [505, 447] on div "Receipt Date 5/9/2025 Amount AED AFN ALL AMD ANG AOA ARS AUD AWG AZN BAM BBD BD…" at bounding box center [629, 302] width 793 height 440
click at [301, 493] on input "Submit" at bounding box center [295, 494] width 71 height 30
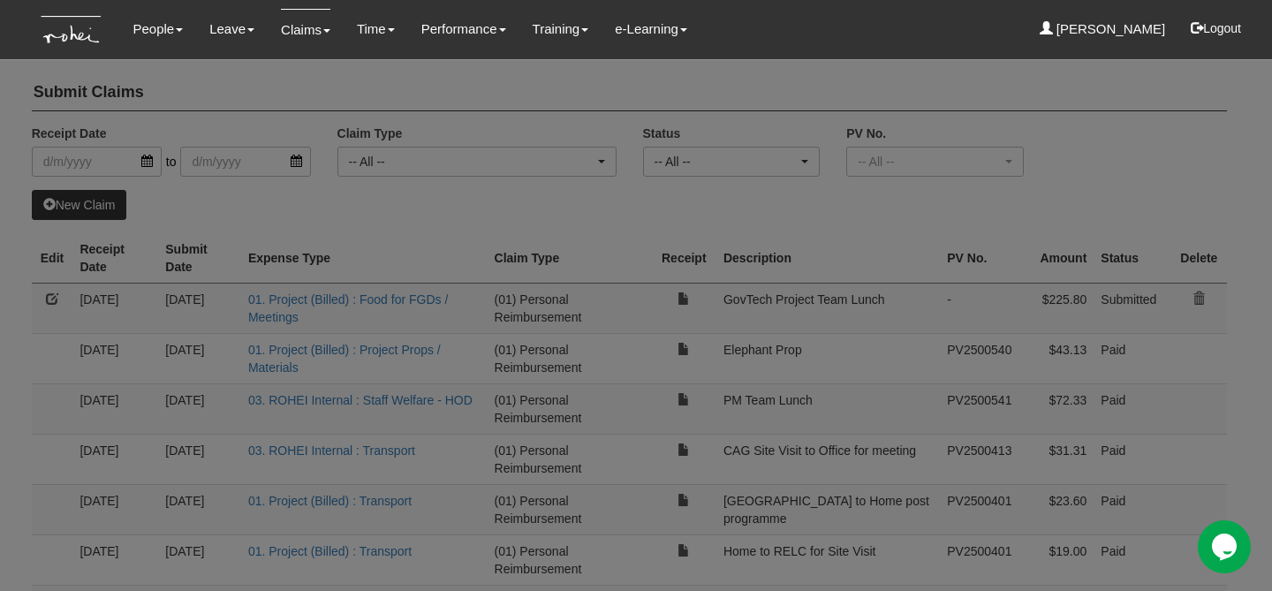
select select "50"
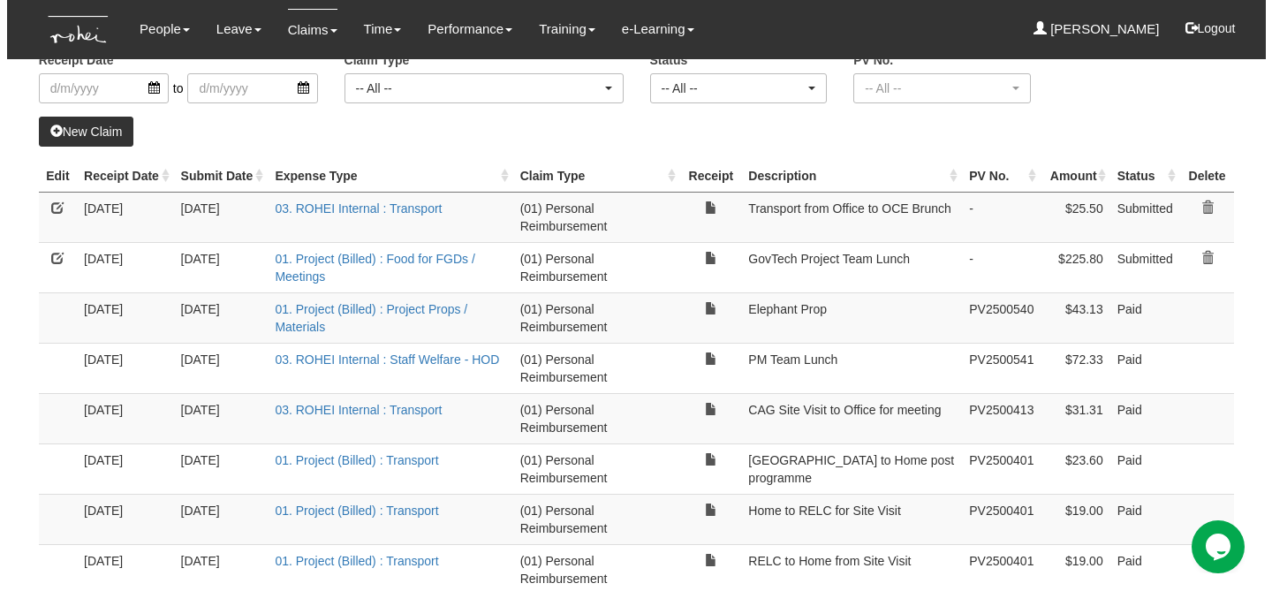
scroll to position [70, 0]
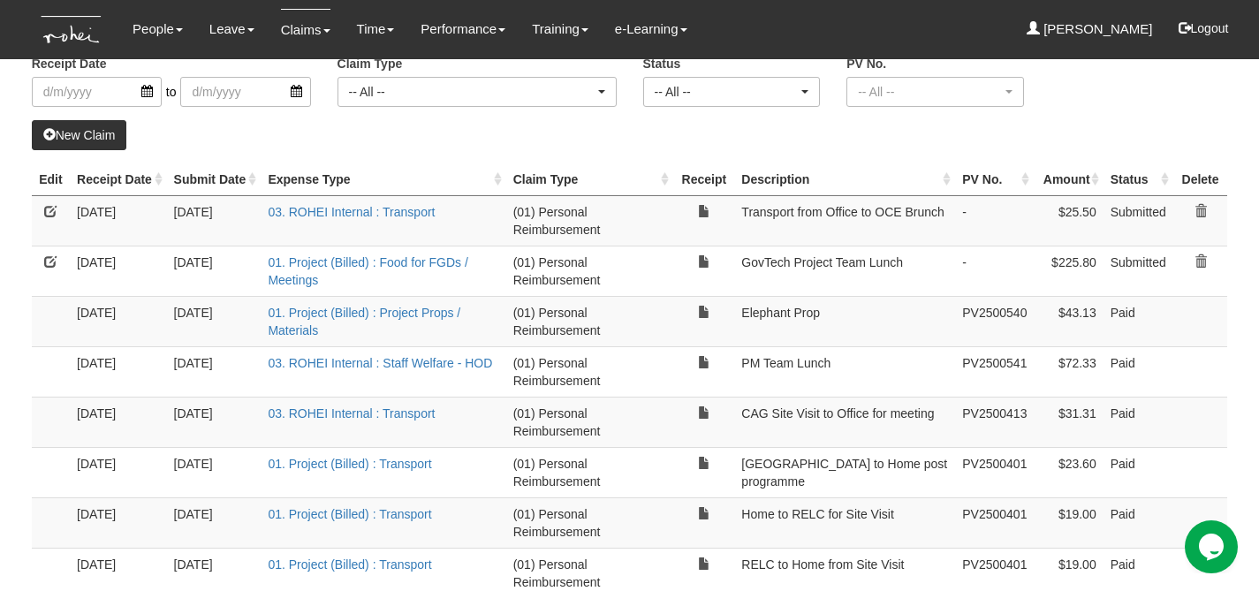
click at [544, 140] on div "New Claim" at bounding box center [630, 135] width 1196 height 30
click at [73, 128] on link "New Claim" at bounding box center [79, 135] width 95 height 30
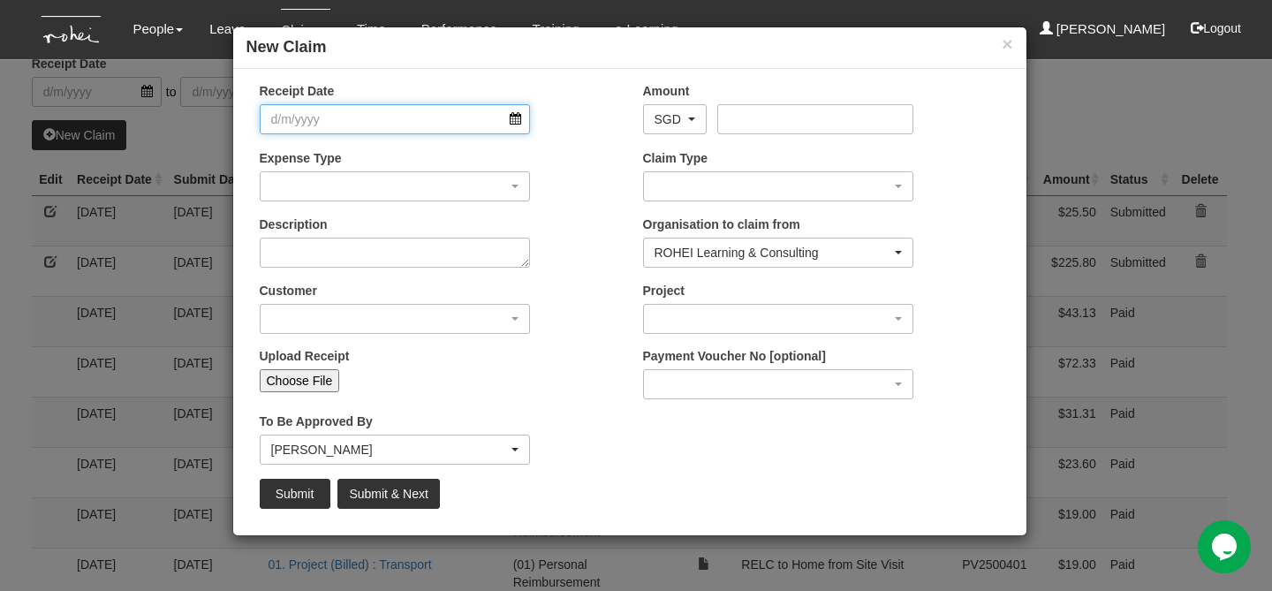
click at [520, 119] on input "Receipt Date" at bounding box center [395, 119] width 271 height 30
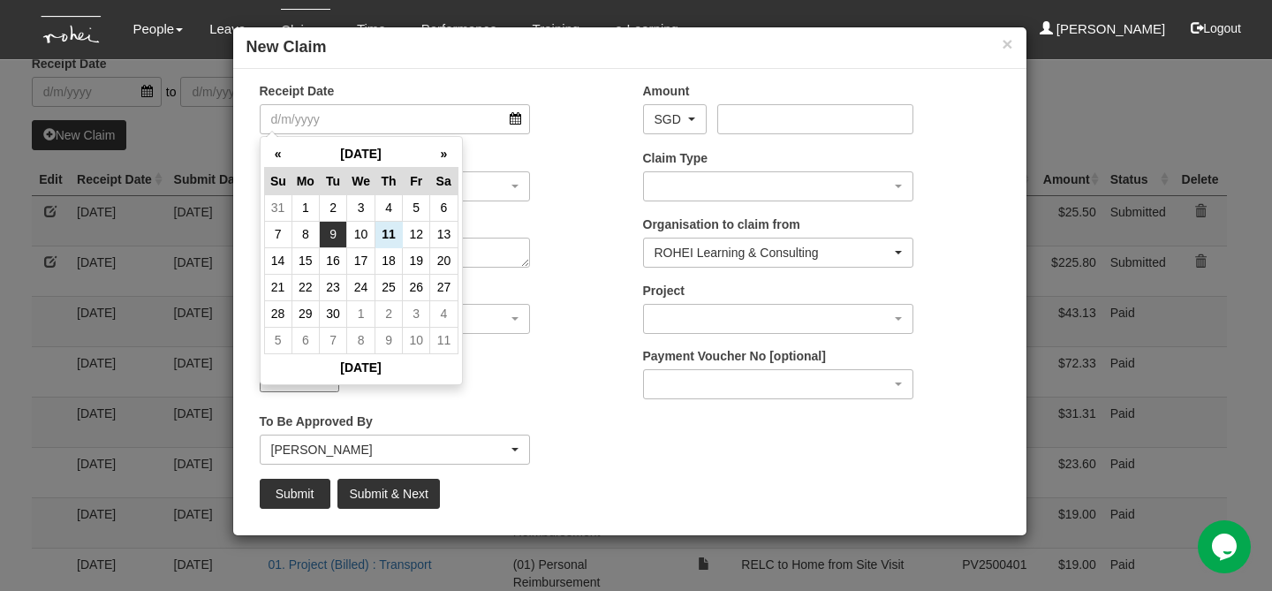
click at [338, 244] on td "9" at bounding box center [333, 234] width 27 height 27
type input "9/9/2025"
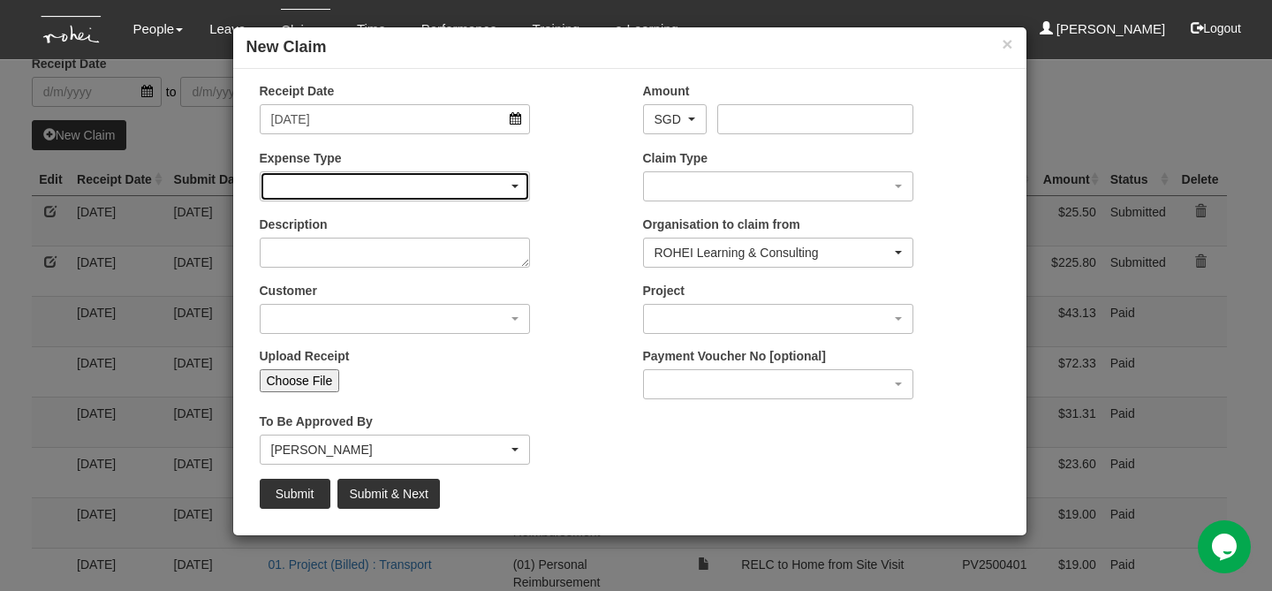
click at [503, 183] on div "button" at bounding box center [395, 186] width 269 height 28
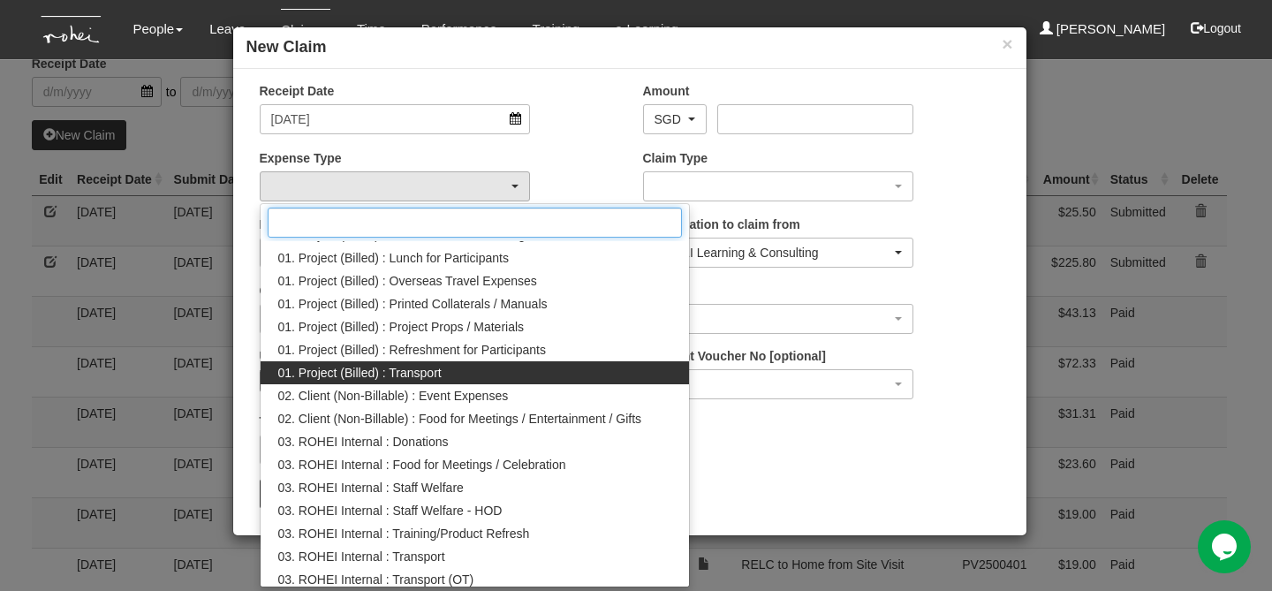
scroll to position [47, 0]
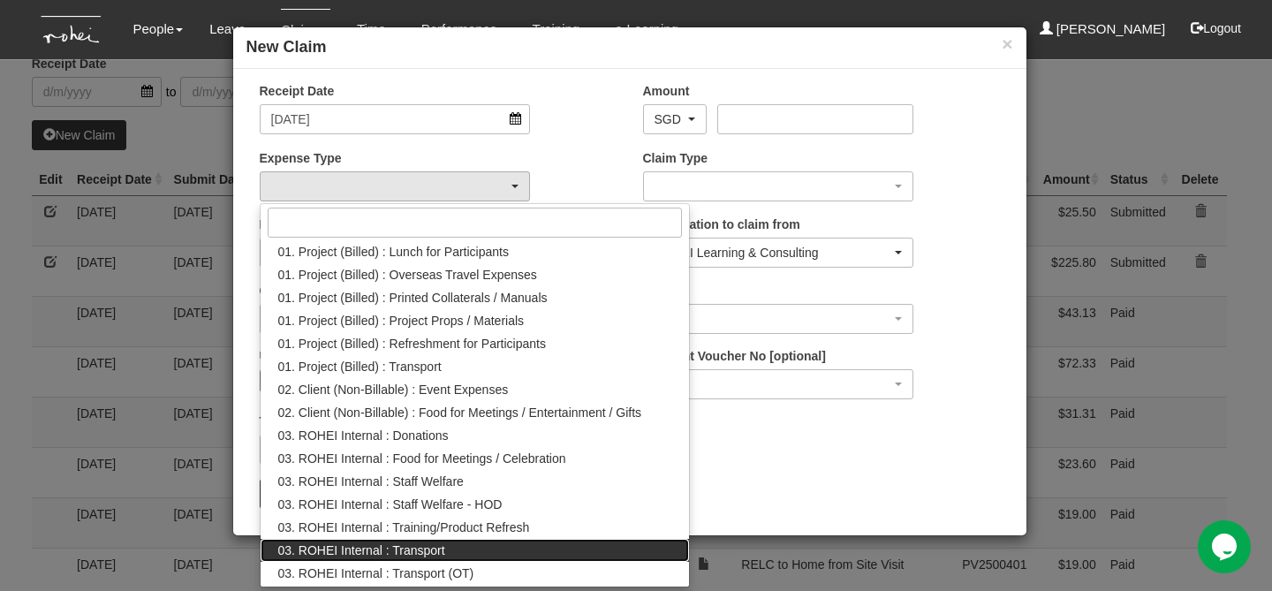
click at [450, 549] on link "03. ROHEI Internal : Transport" at bounding box center [475, 550] width 429 height 23
select select "140"
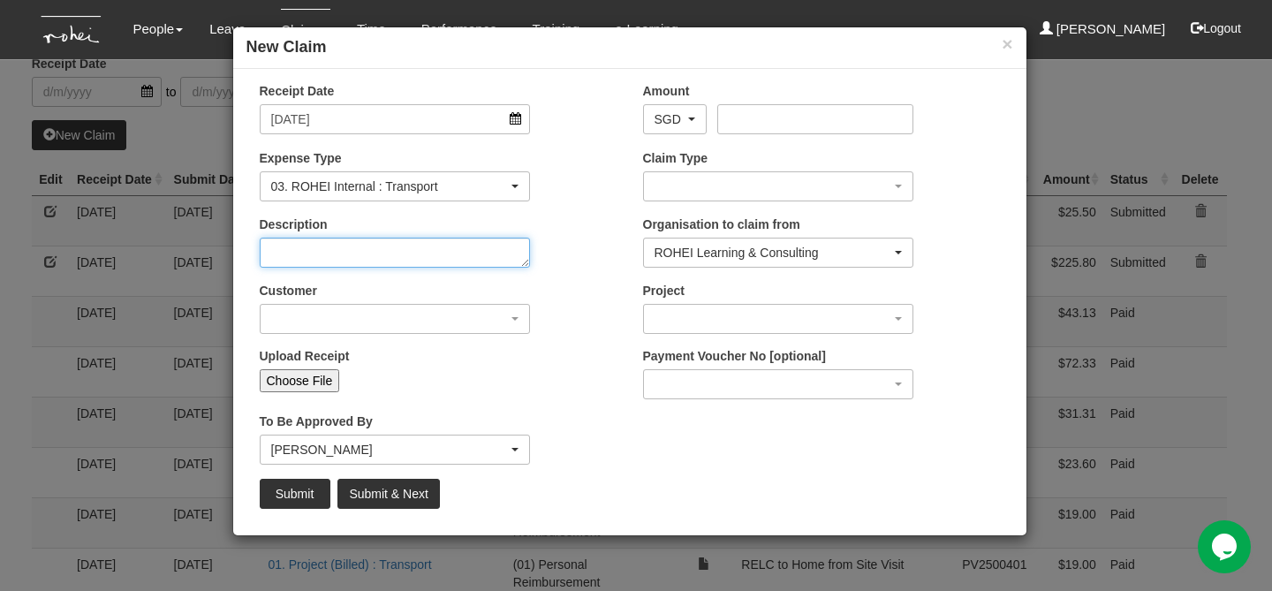
click at [369, 253] on textarea "Description" at bounding box center [395, 253] width 271 height 30
type textarea "Transport from Home to SUSS for Meeting"
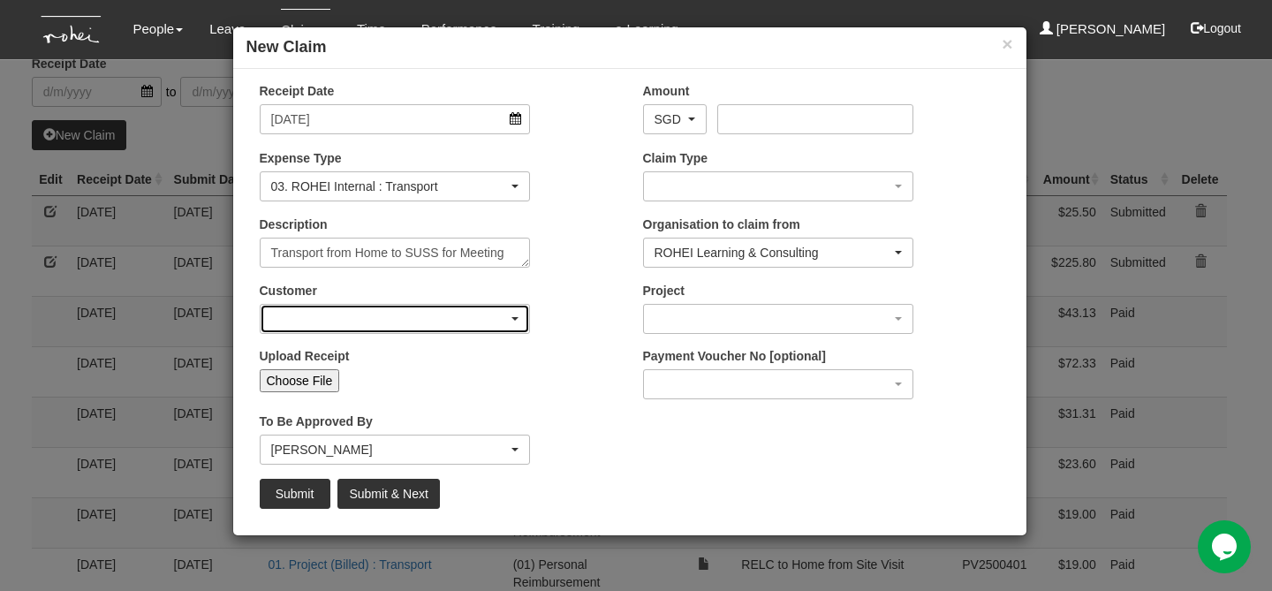
click at [412, 305] on div "button" at bounding box center [395, 319] width 269 height 28
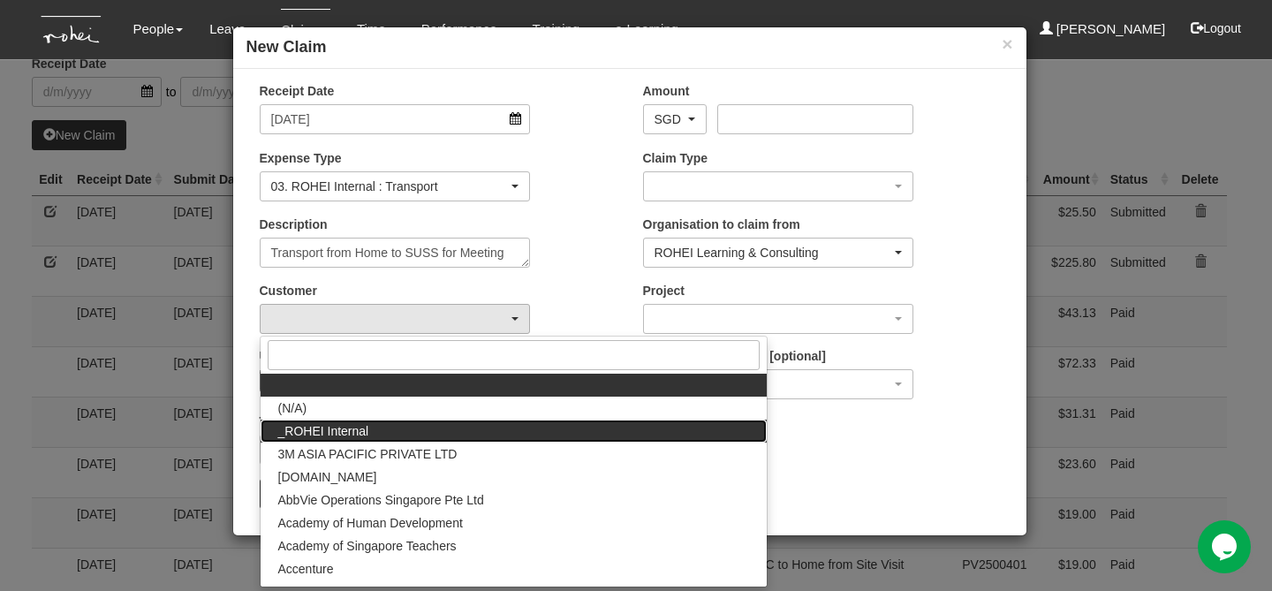
click at [382, 429] on link "_ROHEI Internal" at bounding box center [514, 431] width 506 height 23
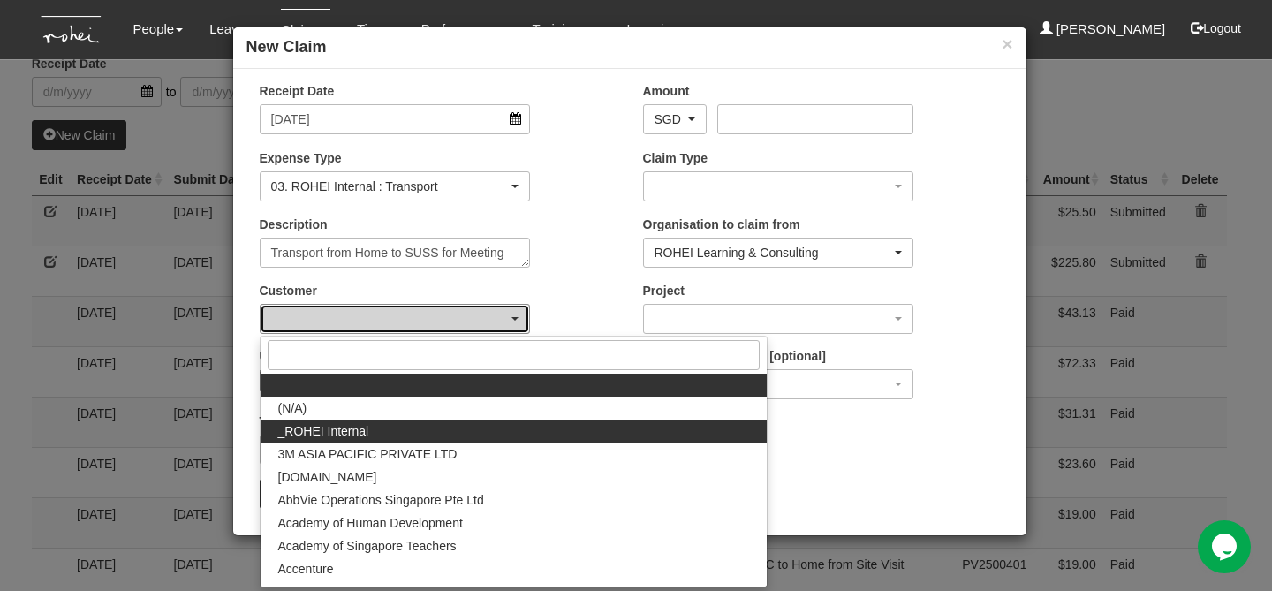
select select "397"
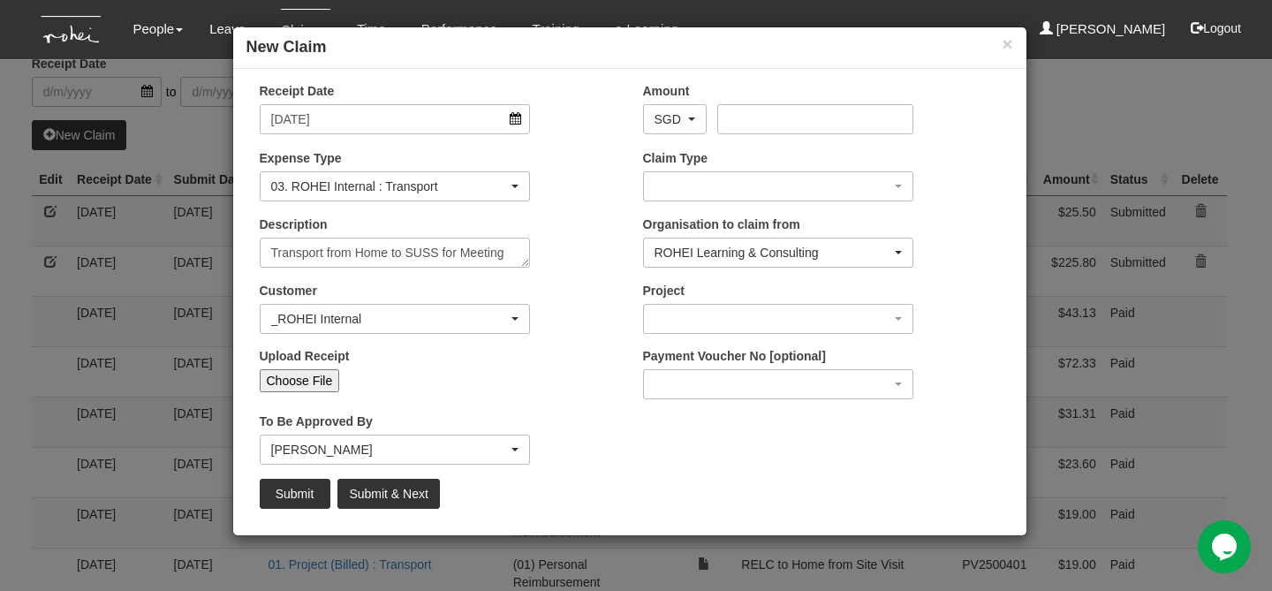
click at [318, 387] on input "Choose File" at bounding box center [300, 380] width 80 height 23
type input "C:\fakepath\Transport from Home to SUSS 9 Sept.pdf"
type input "Choose Another File"
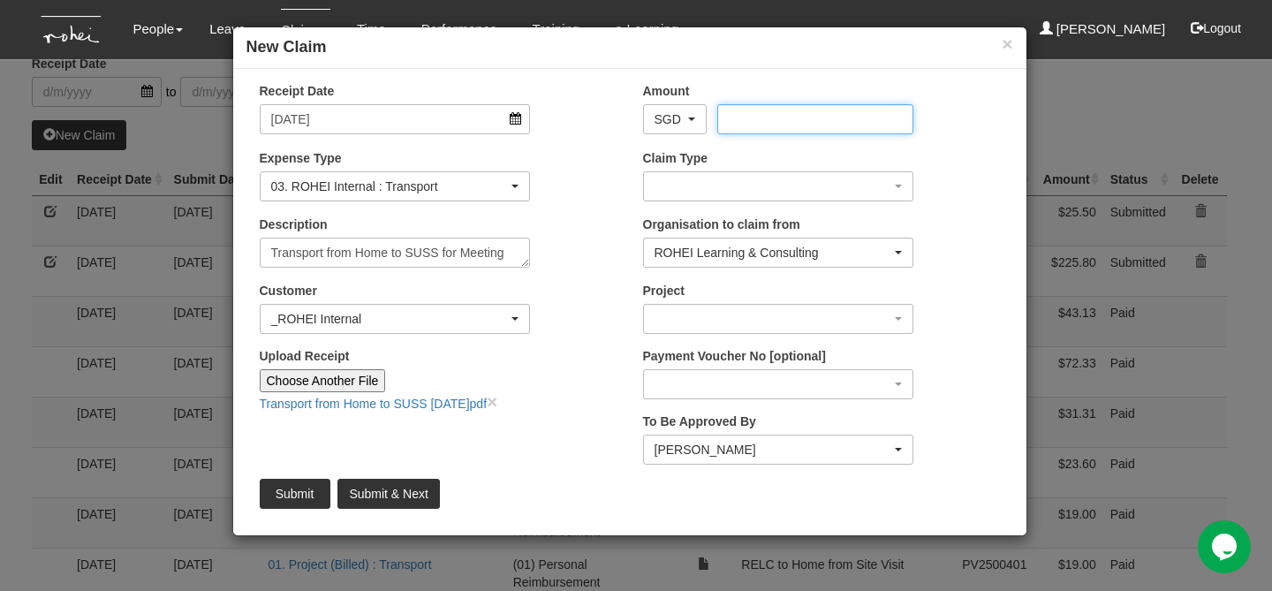
click at [750, 131] on input "Amount" at bounding box center [815, 119] width 196 height 30
type input "22.85"
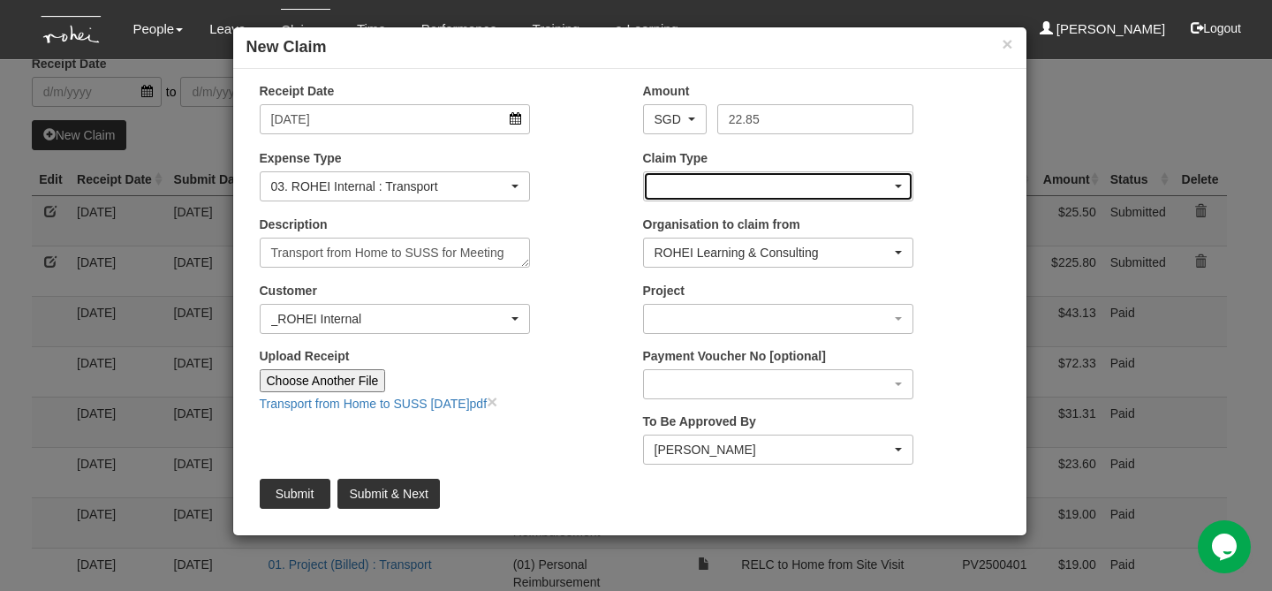
click at [734, 178] on div "button" at bounding box center [778, 186] width 269 height 28
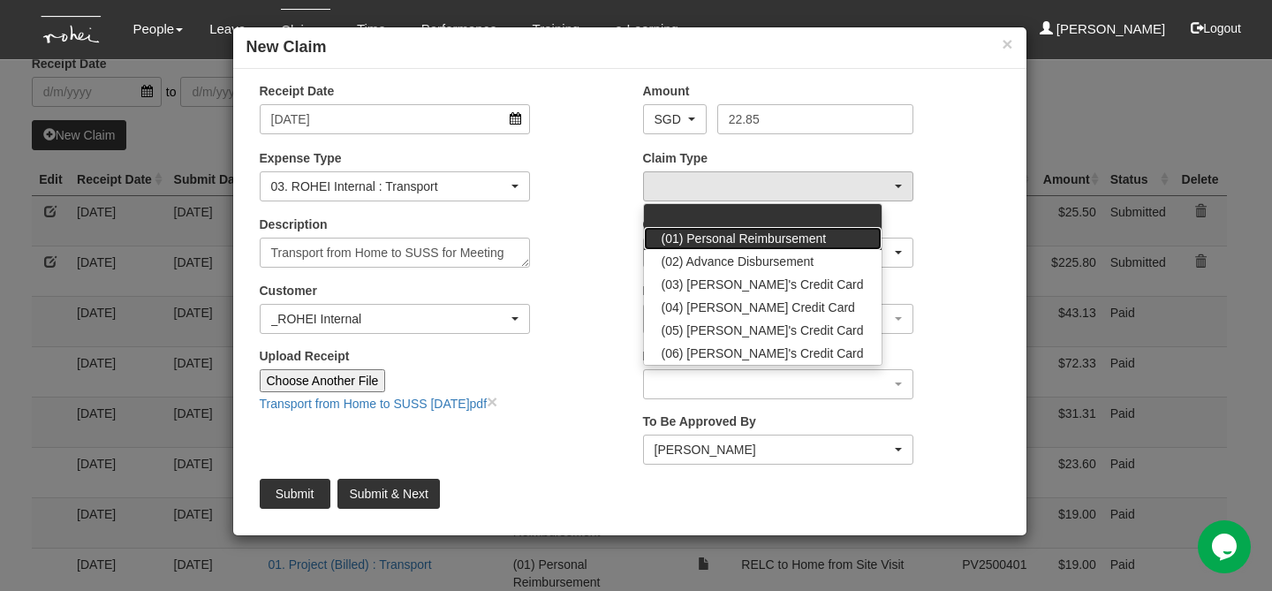
click at [792, 239] on span "(01) Personal Reimbursement" at bounding box center [744, 239] width 165 height 18
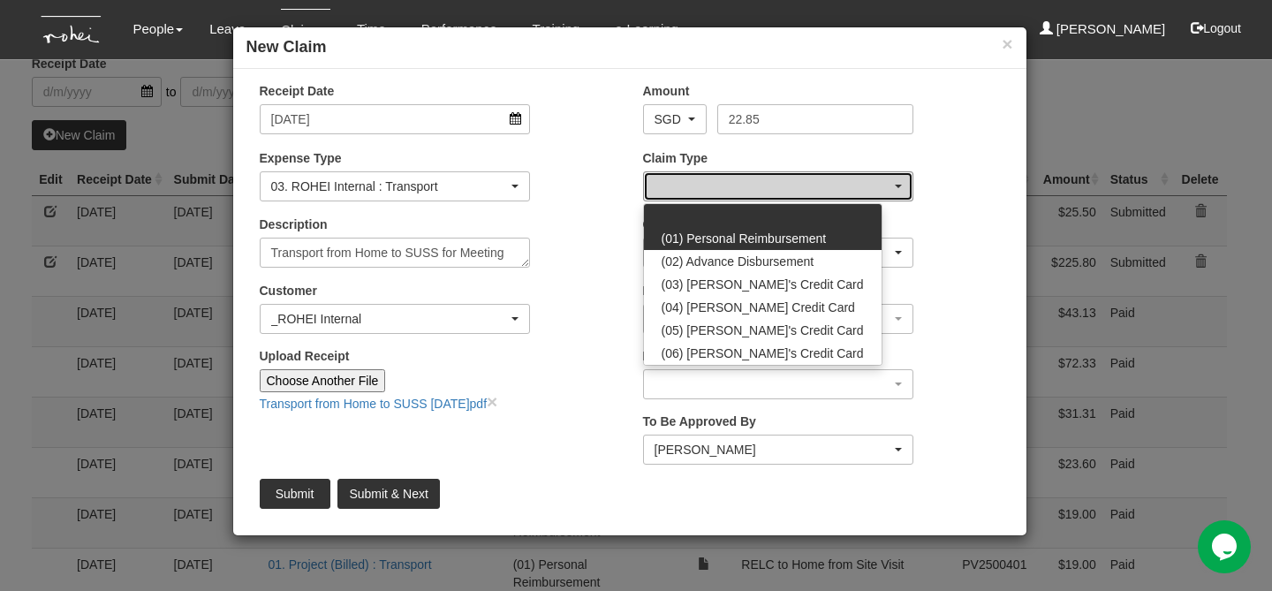
select select "14"
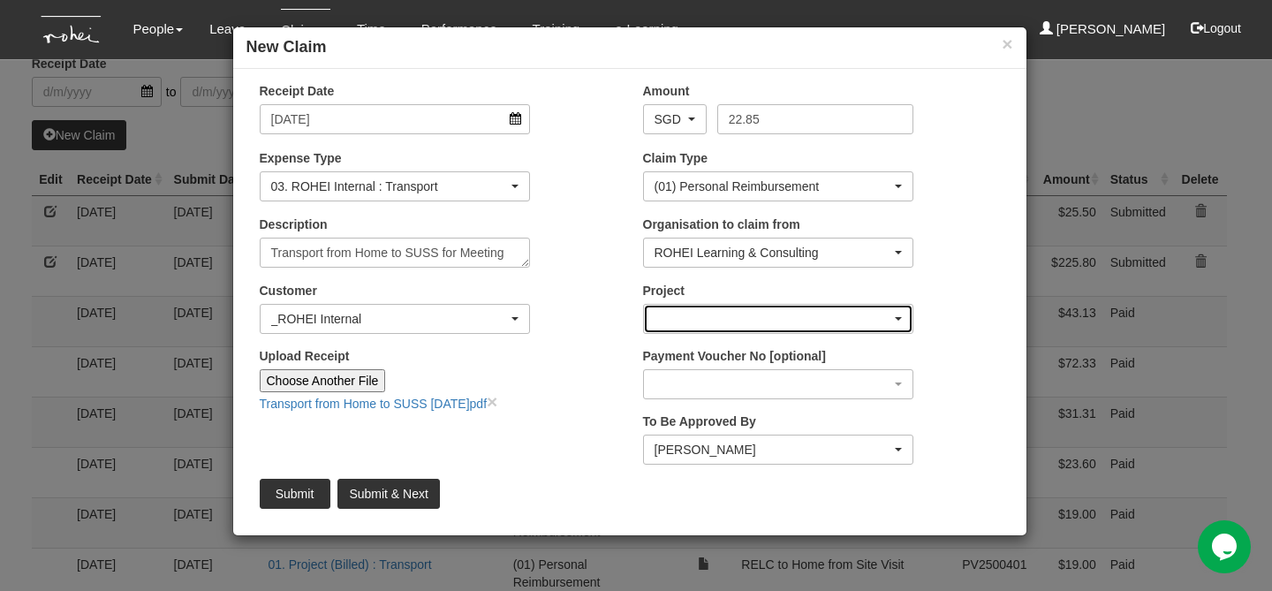
click at [785, 324] on div "button" at bounding box center [778, 319] width 269 height 28
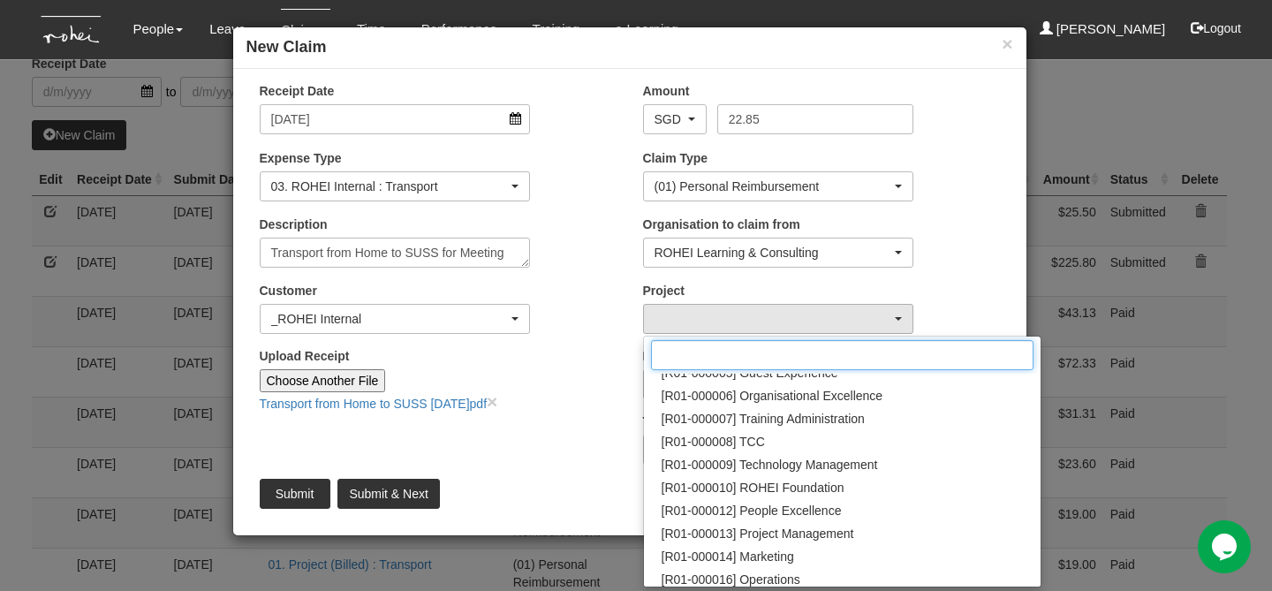
scroll to position [177, 0]
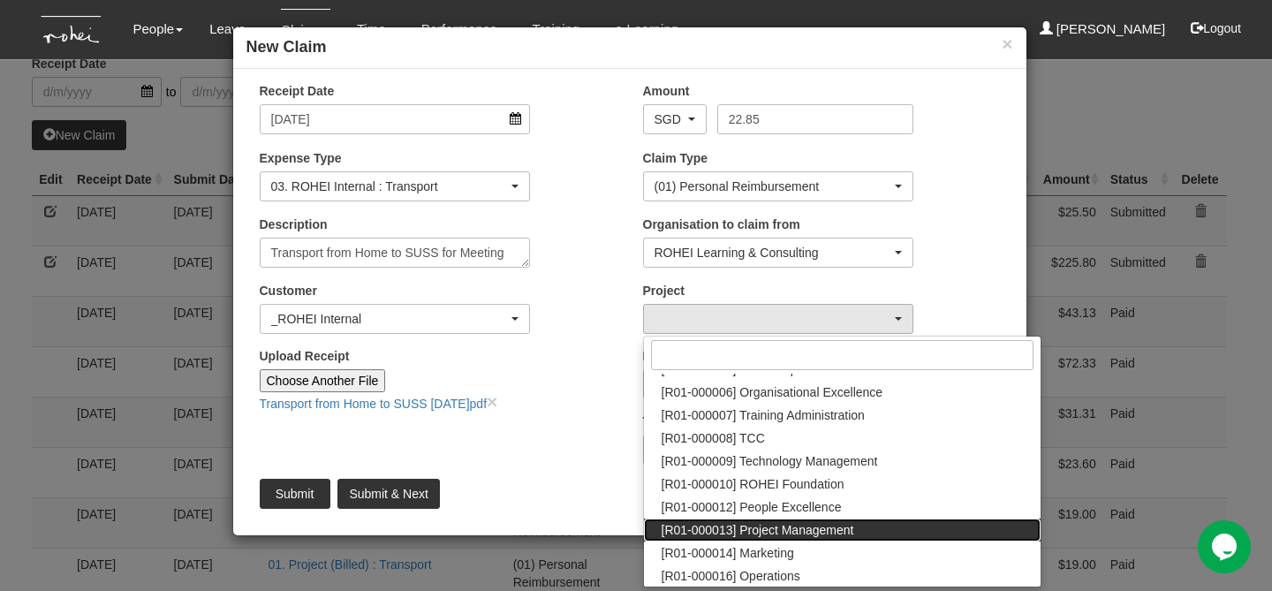
click at [850, 534] on span "[R01-000013] Project Management" at bounding box center [758, 530] width 193 height 18
select select "1495"
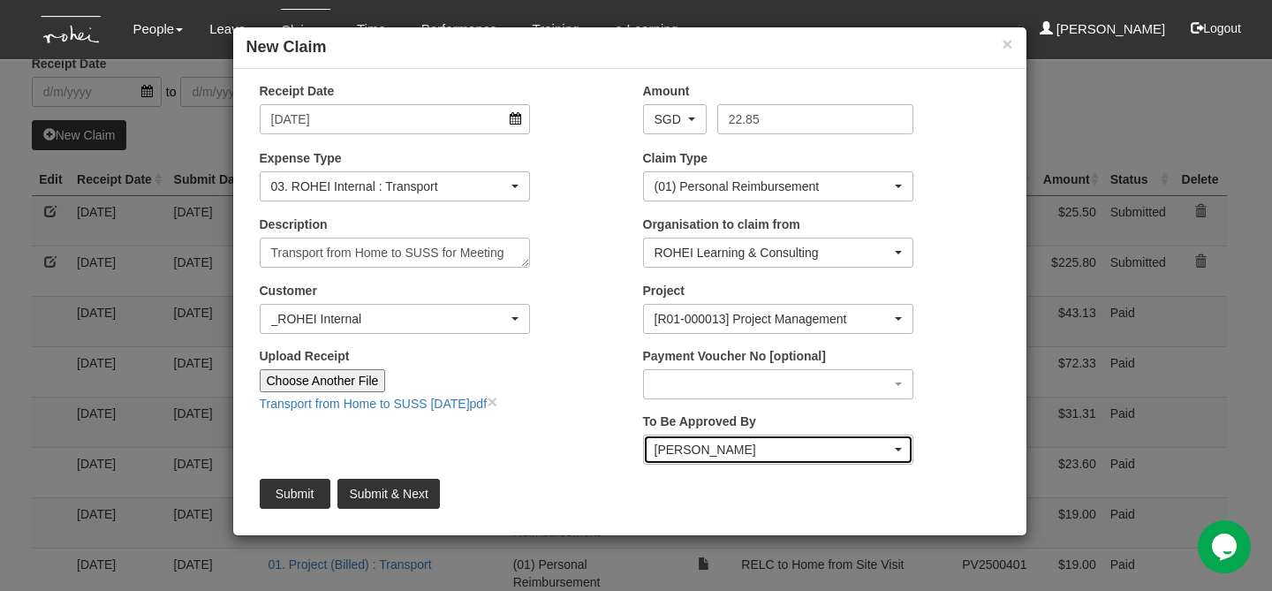
click at [782, 457] on div "[PERSON_NAME]" at bounding box center [774, 450] width 238 height 18
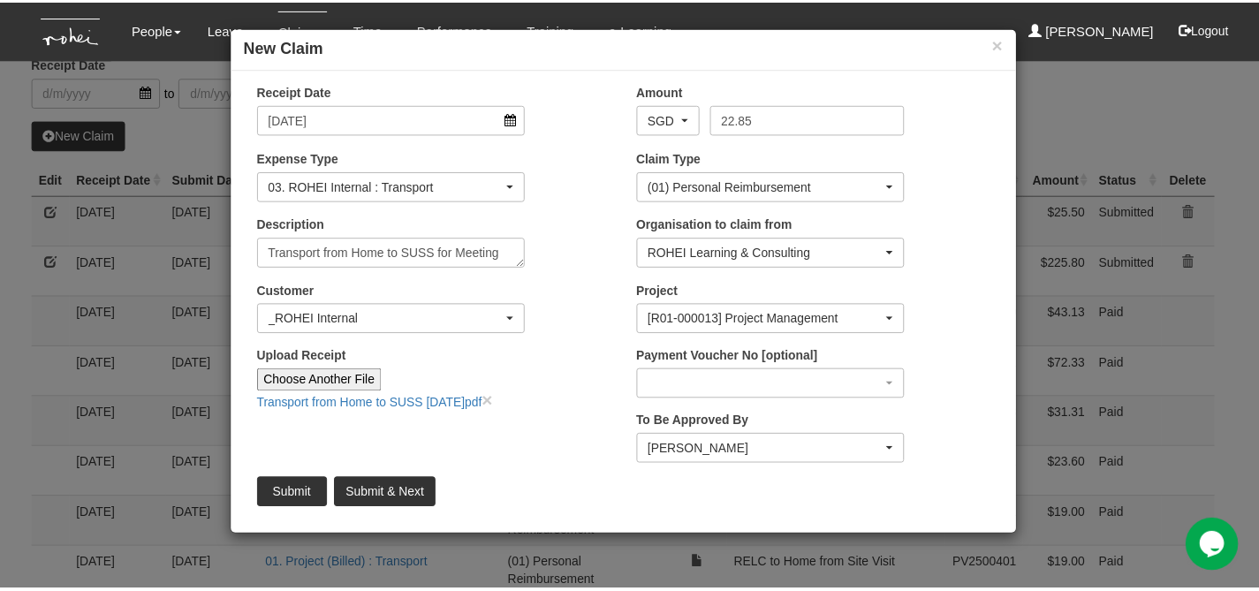
scroll to position [154, 0]
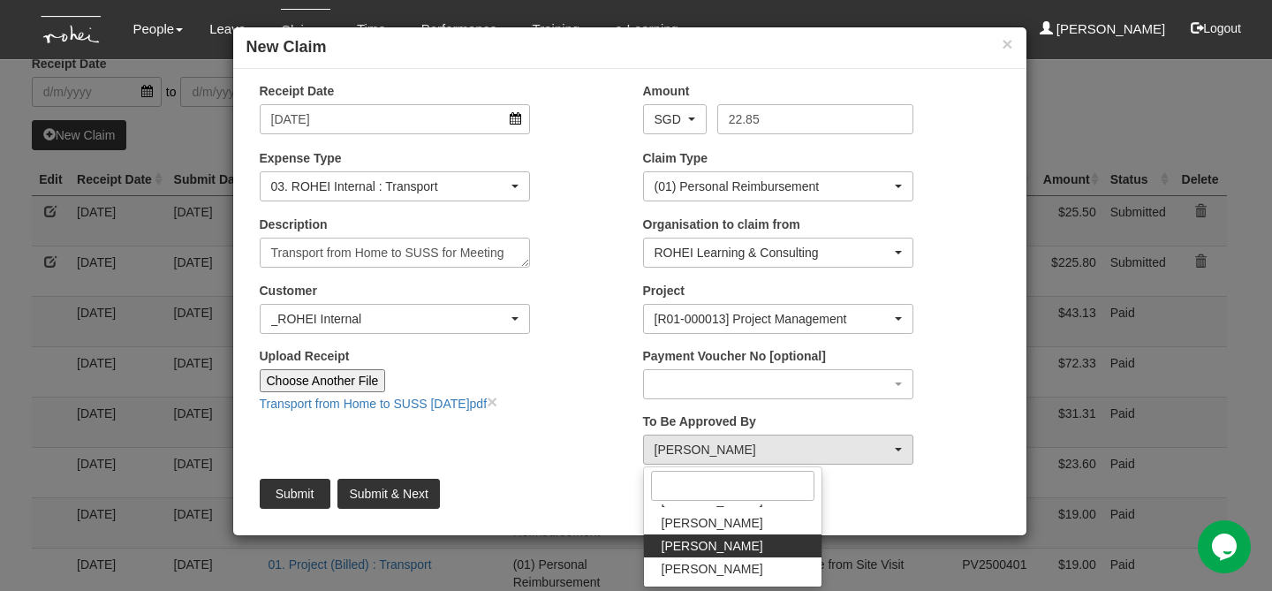
click at [583, 432] on div "Receipt Date 9/9/2025 Amount AED AFN ALL AMD ANG AOA ARS AUD AWG AZN BAM BBD BD…" at bounding box center [629, 302] width 793 height 440
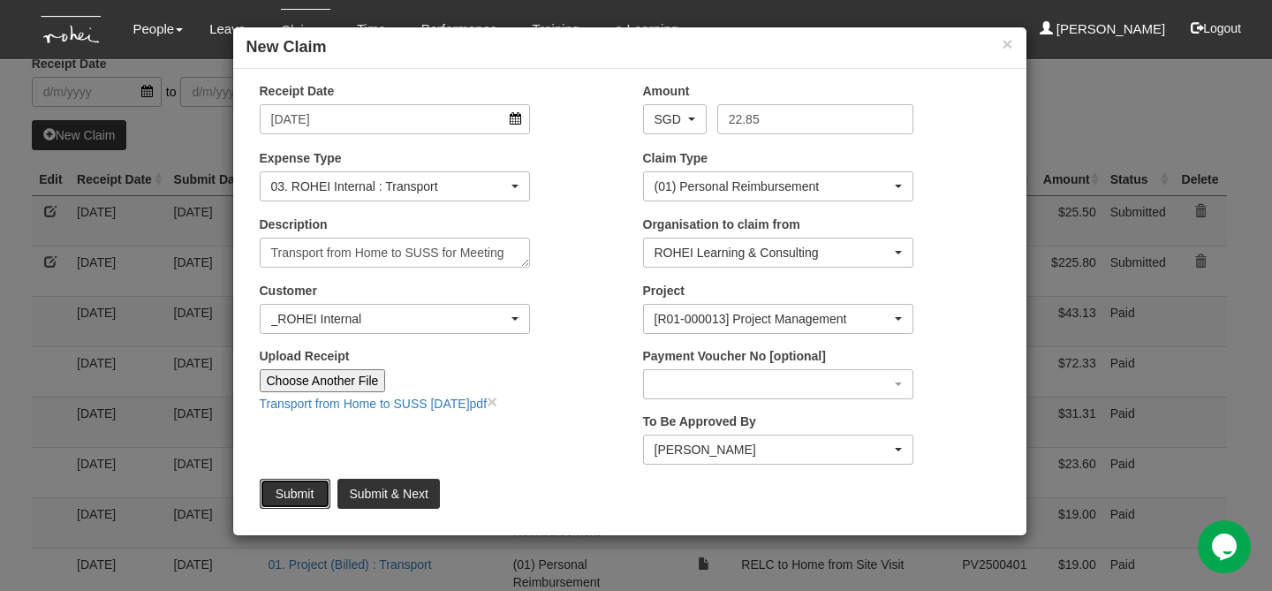
click at [321, 487] on input "Submit" at bounding box center [295, 494] width 71 height 30
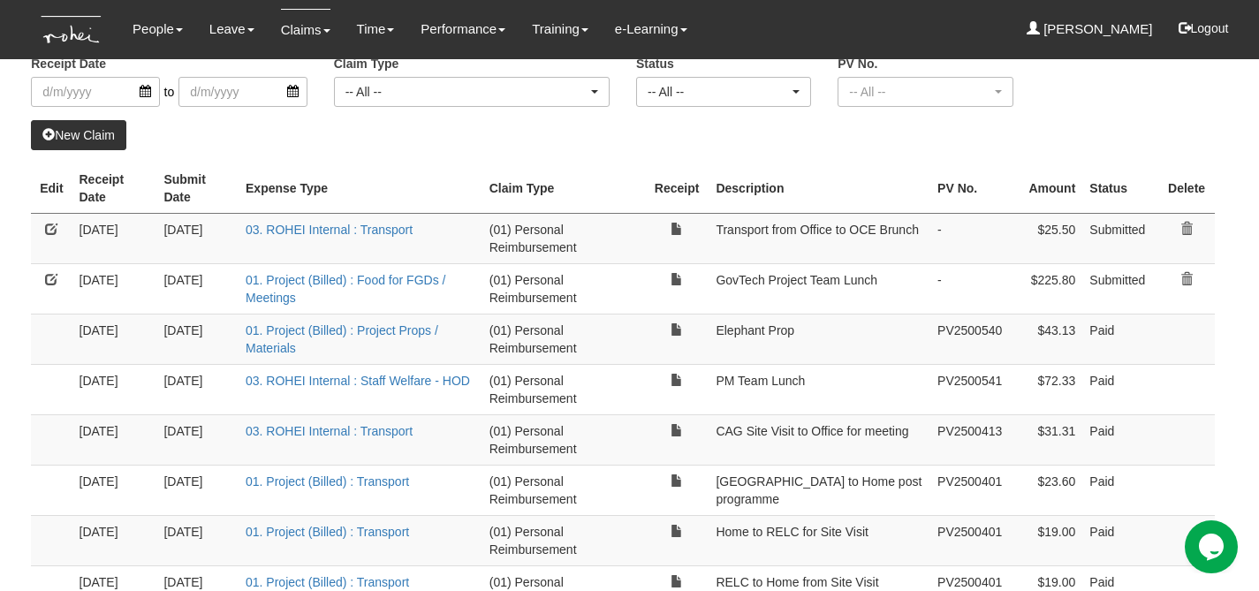
select select "50"
